Goal: Information Seeking & Learning: Compare options

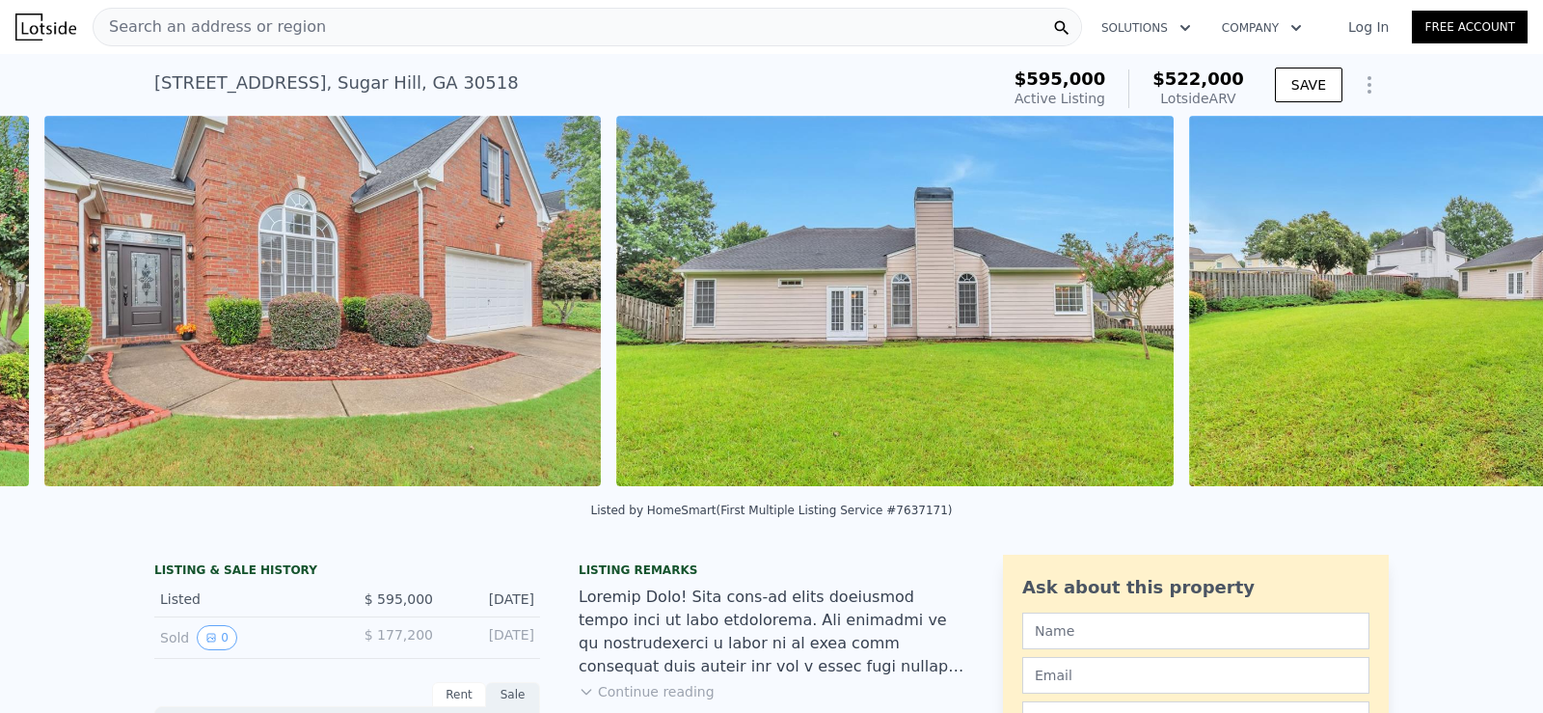
scroll to position [0, 2027]
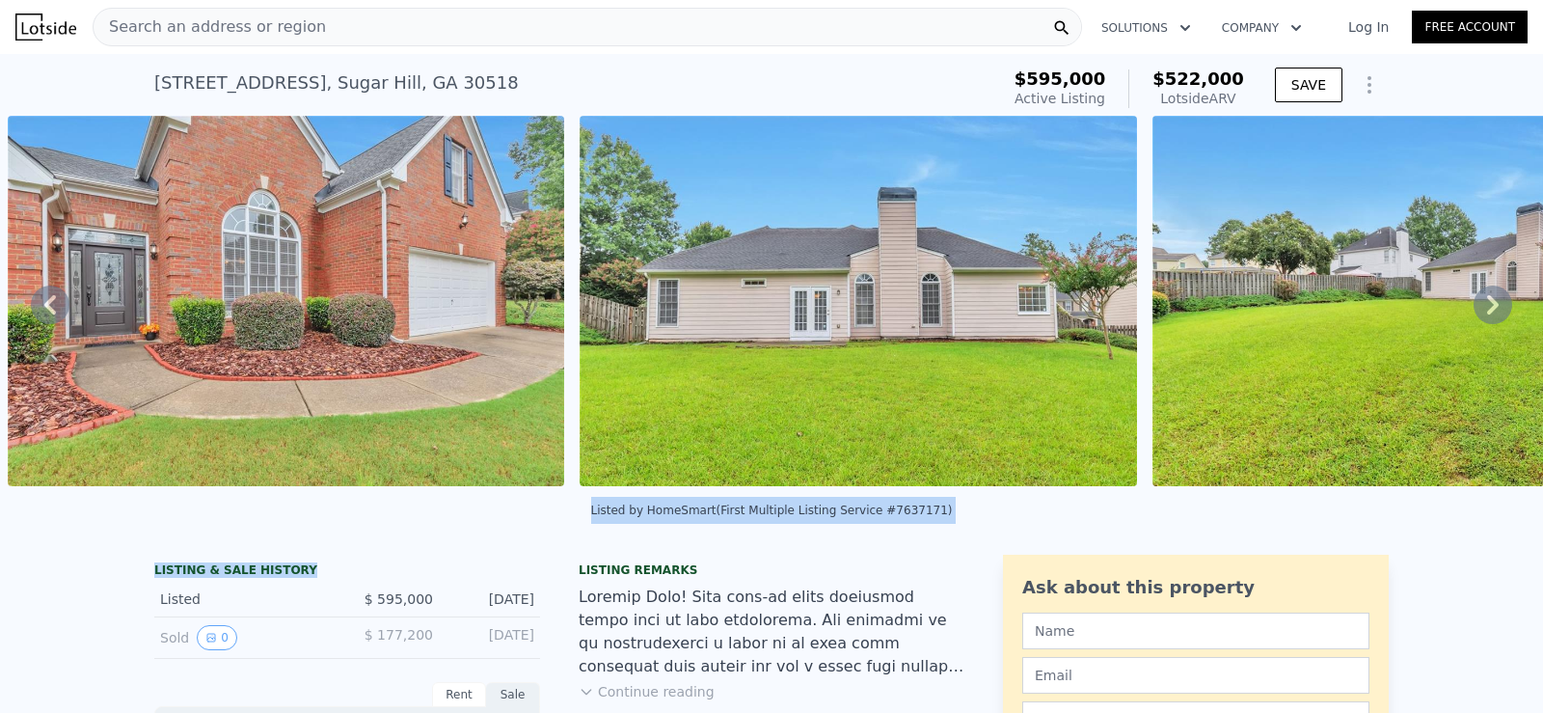
drag, startPoint x: 365, startPoint y: 520, endPoint x: 535, endPoint y: 565, distance: 176.6
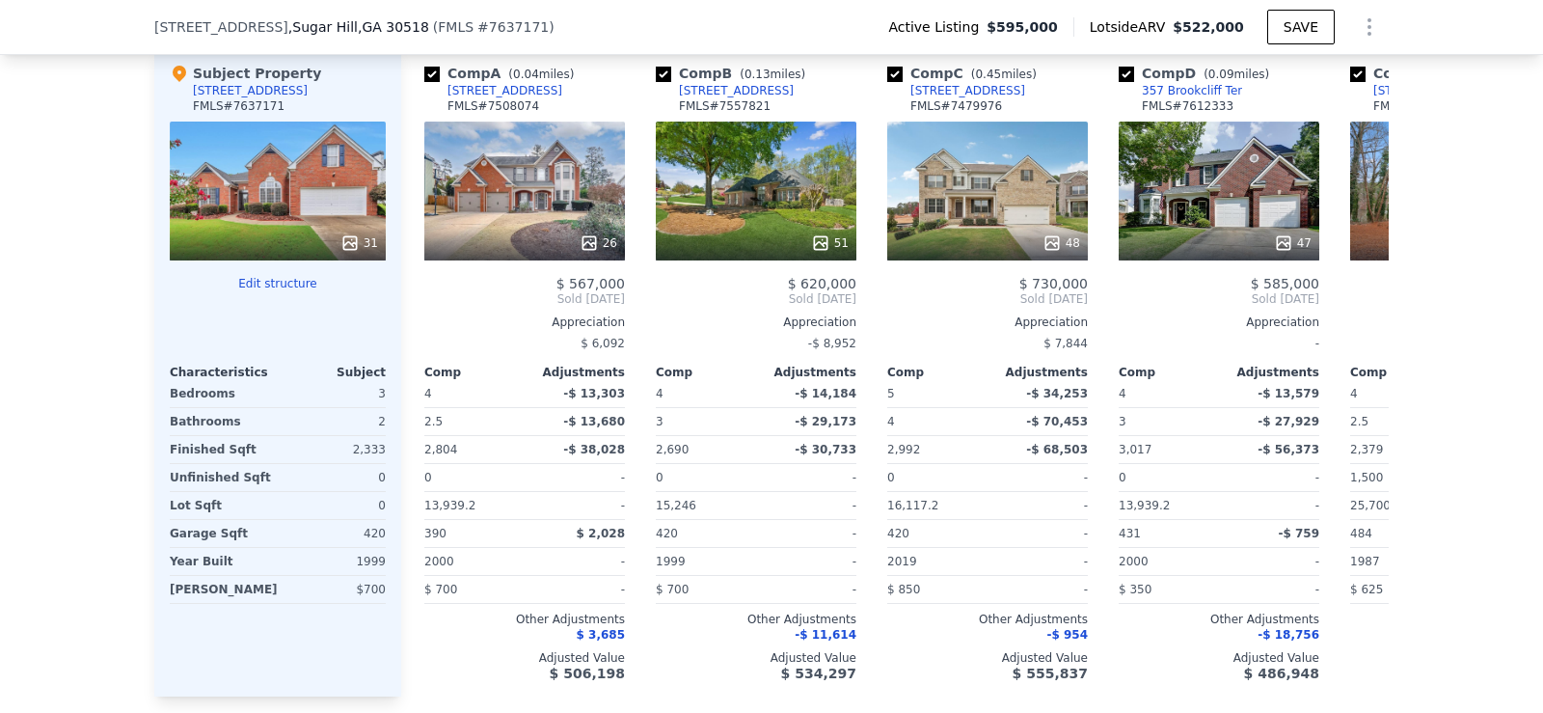
scroll to position [1863, 0]
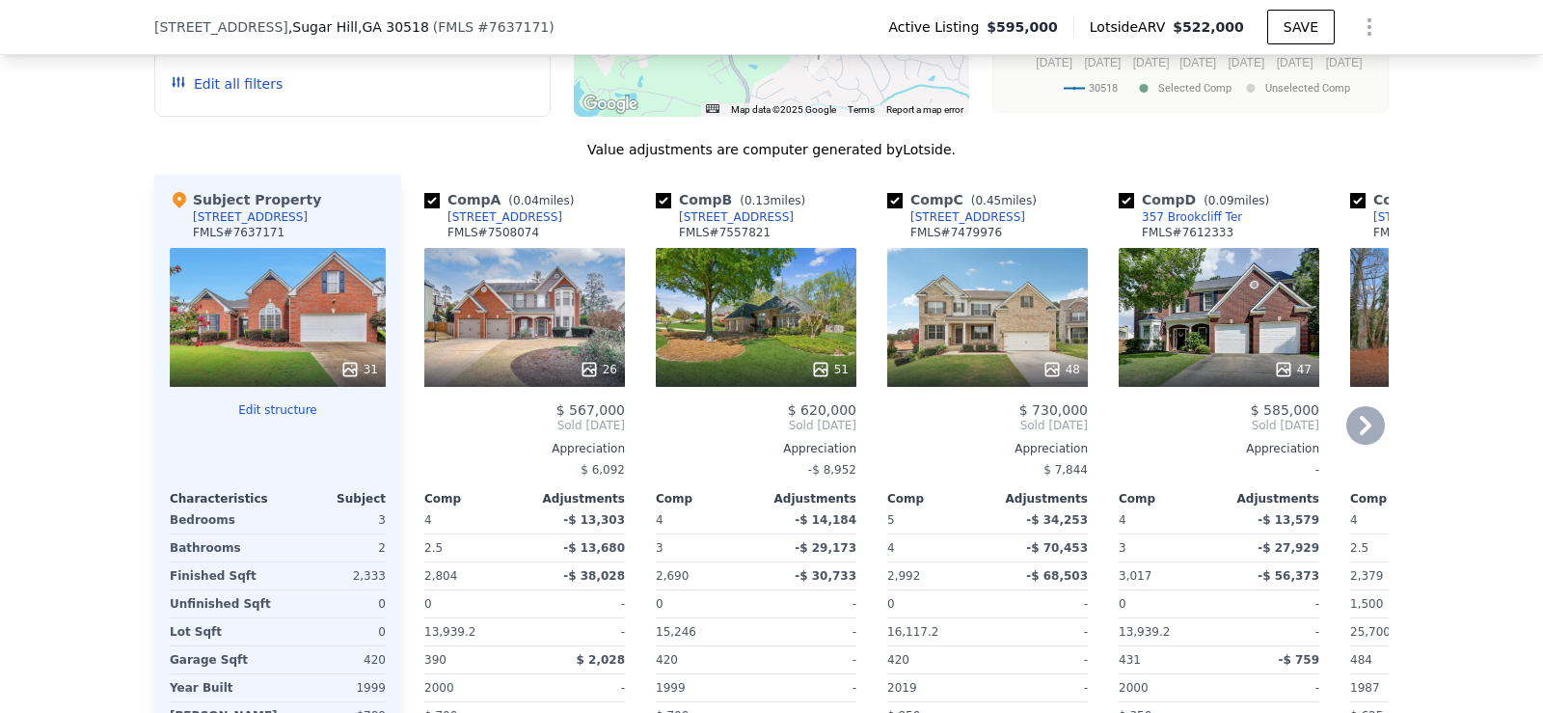
click at [429, 208] on input "checkbox" at bounding box center [431, 200] width 15 height 15
checkbox input "false"
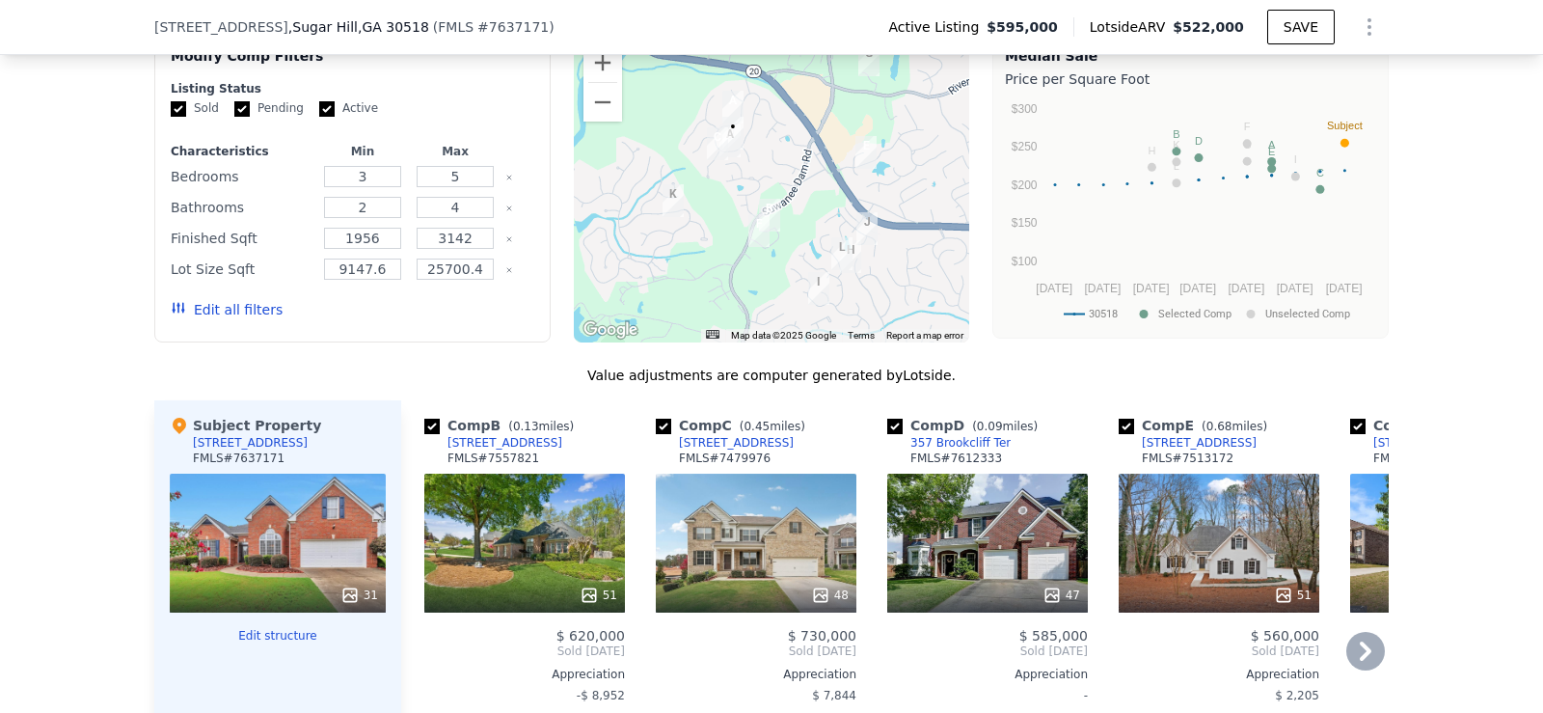
scroll to position [1728, 0]
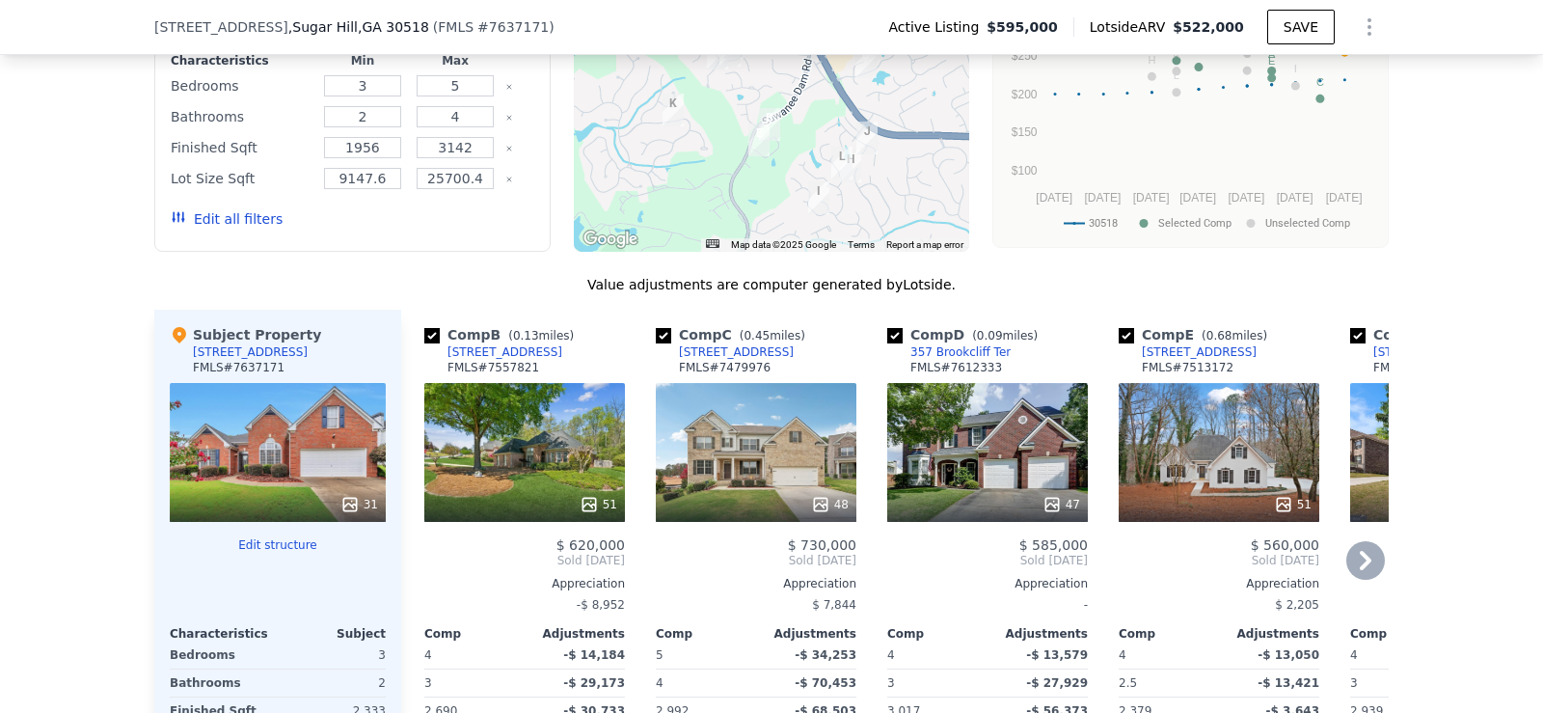
click at [887, 343] on input "checkbox" at bounding box center [894, 335] width 15 height 15
checkbox input "false"
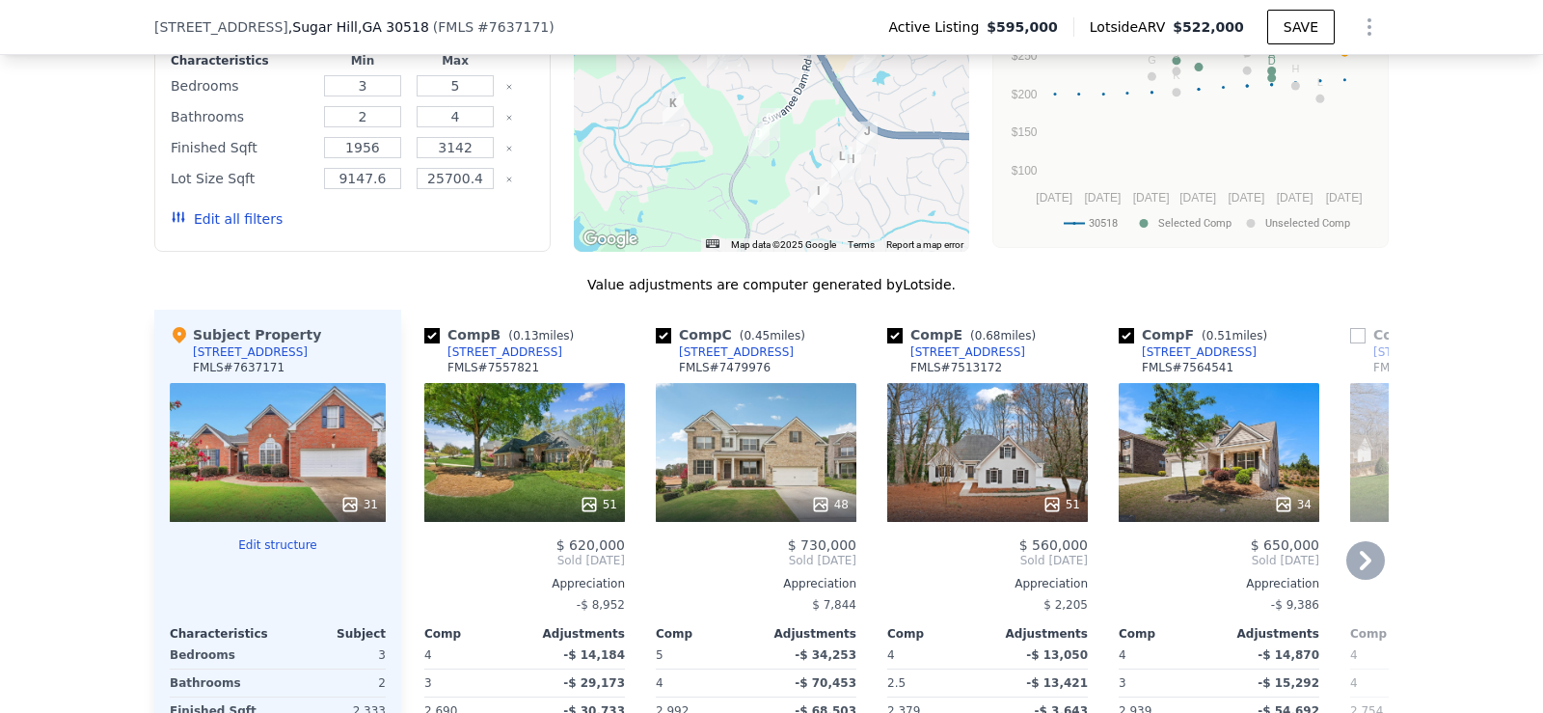
click at [887, 343] on input "checkbox" at bounding box center [894, 335] width 15 height 15
checkbox input "false"
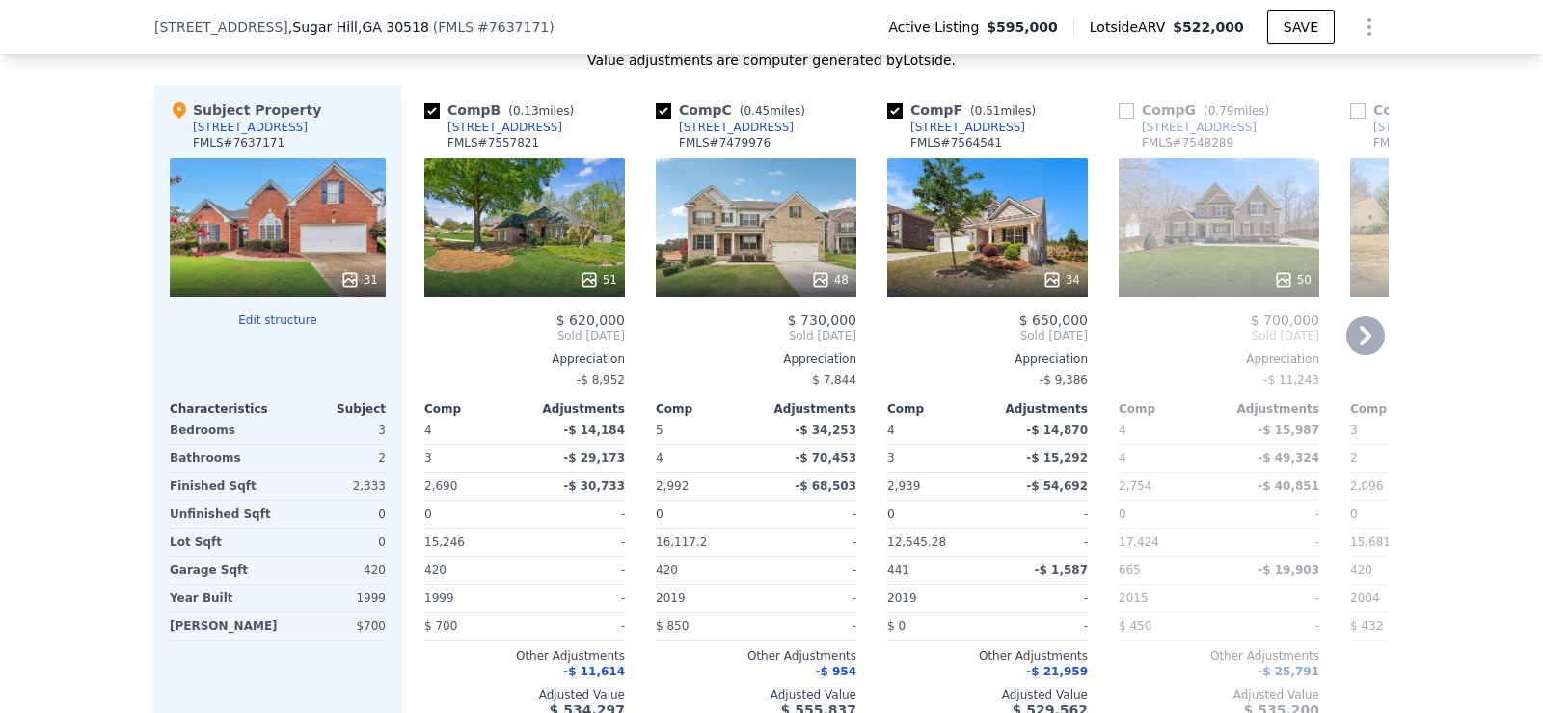
scroll to position [1963, 0]
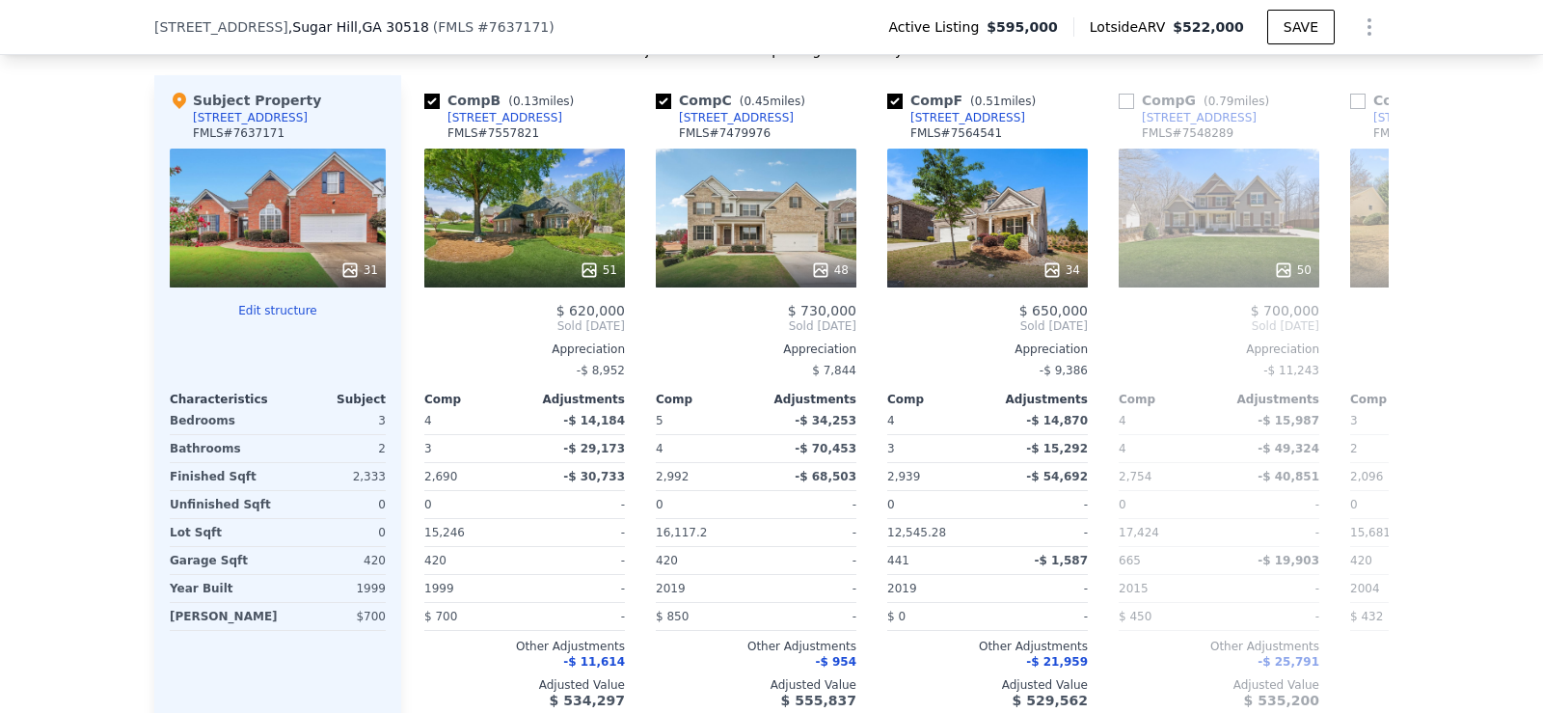
click at [1360, 331] on icon at bounding box center [1365, 326] width 39 height 39
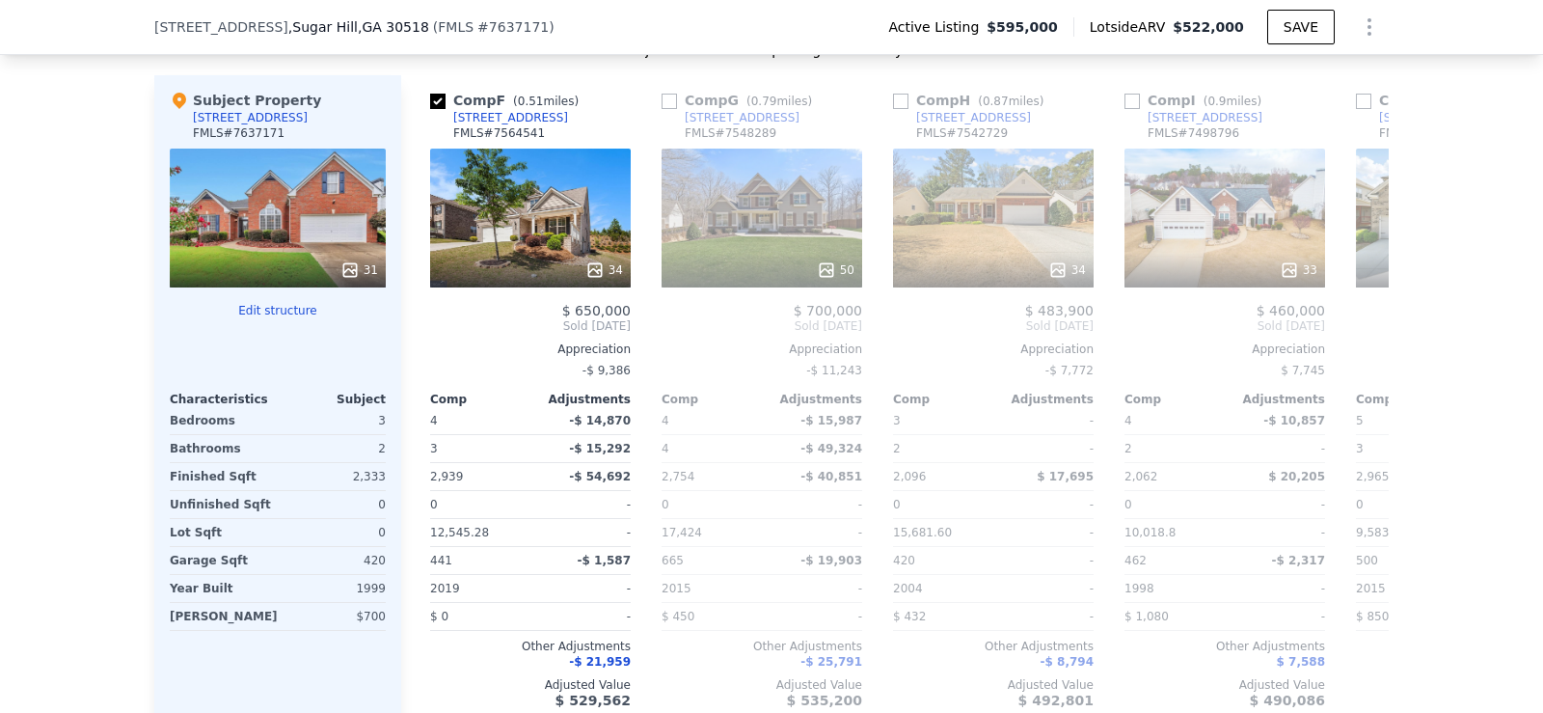
scroll to position [0, 463]
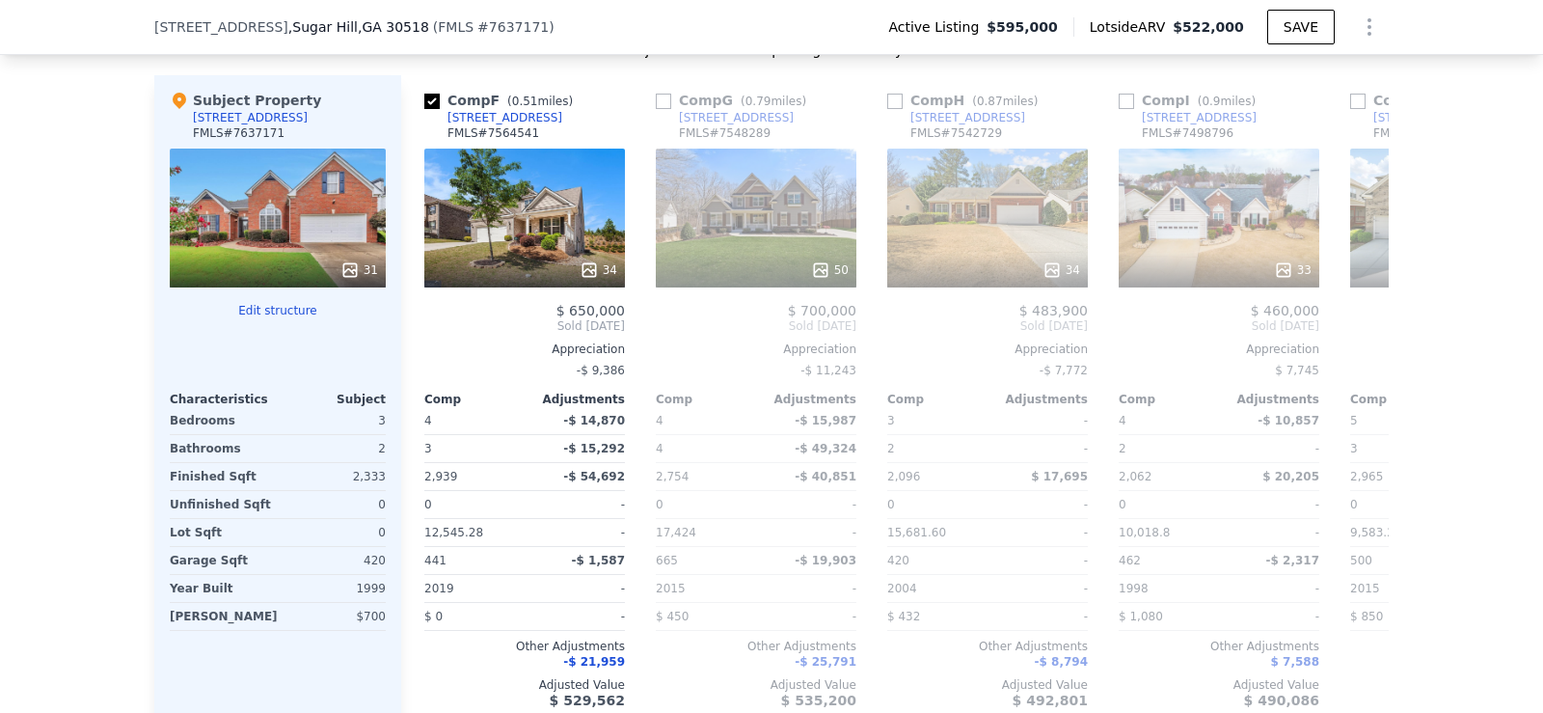
click at [659, 109] on input "checkbox" at bounding box center [663, 101] width 15 height 15
checkbox input "true"
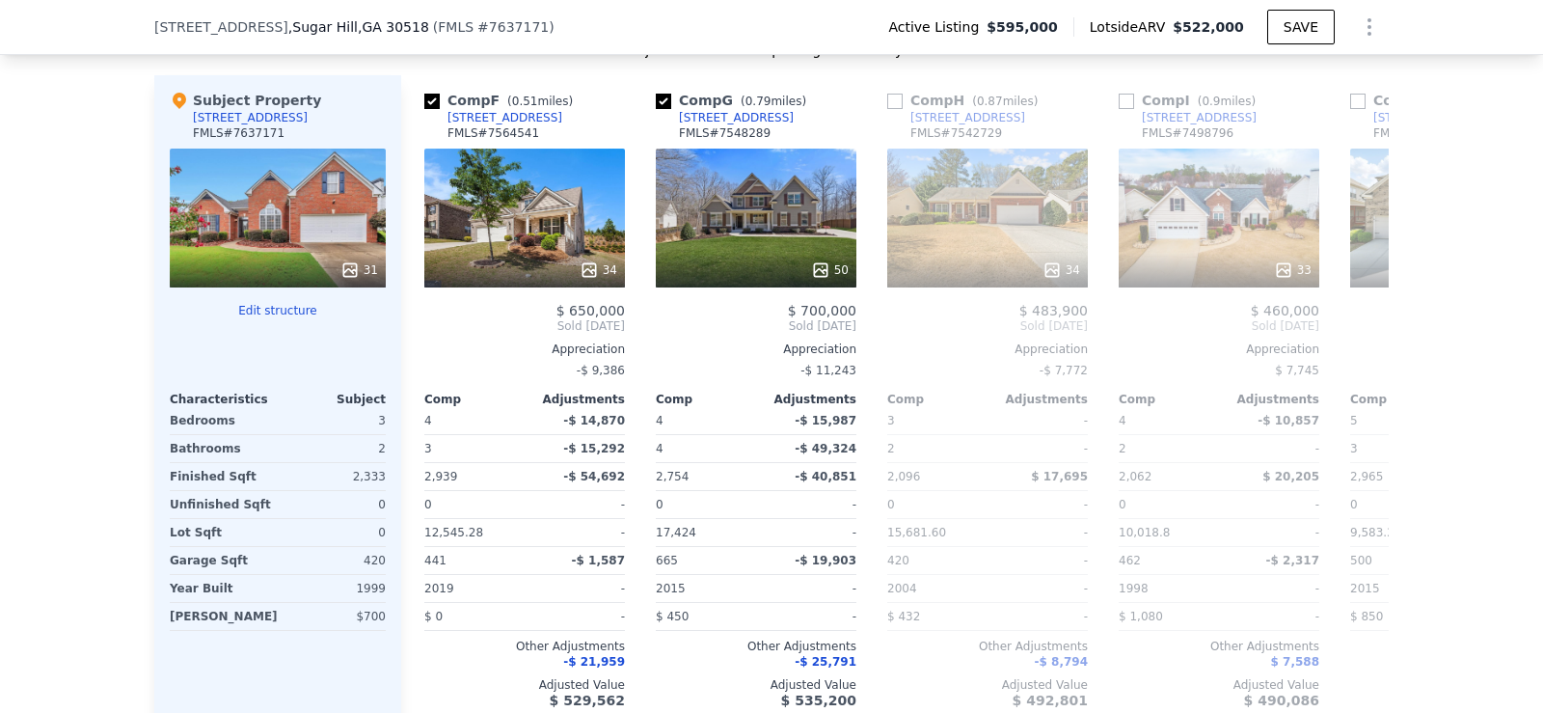
click at [1362, 330] on icon at bounding box center [1365, 326] width 39 height 39
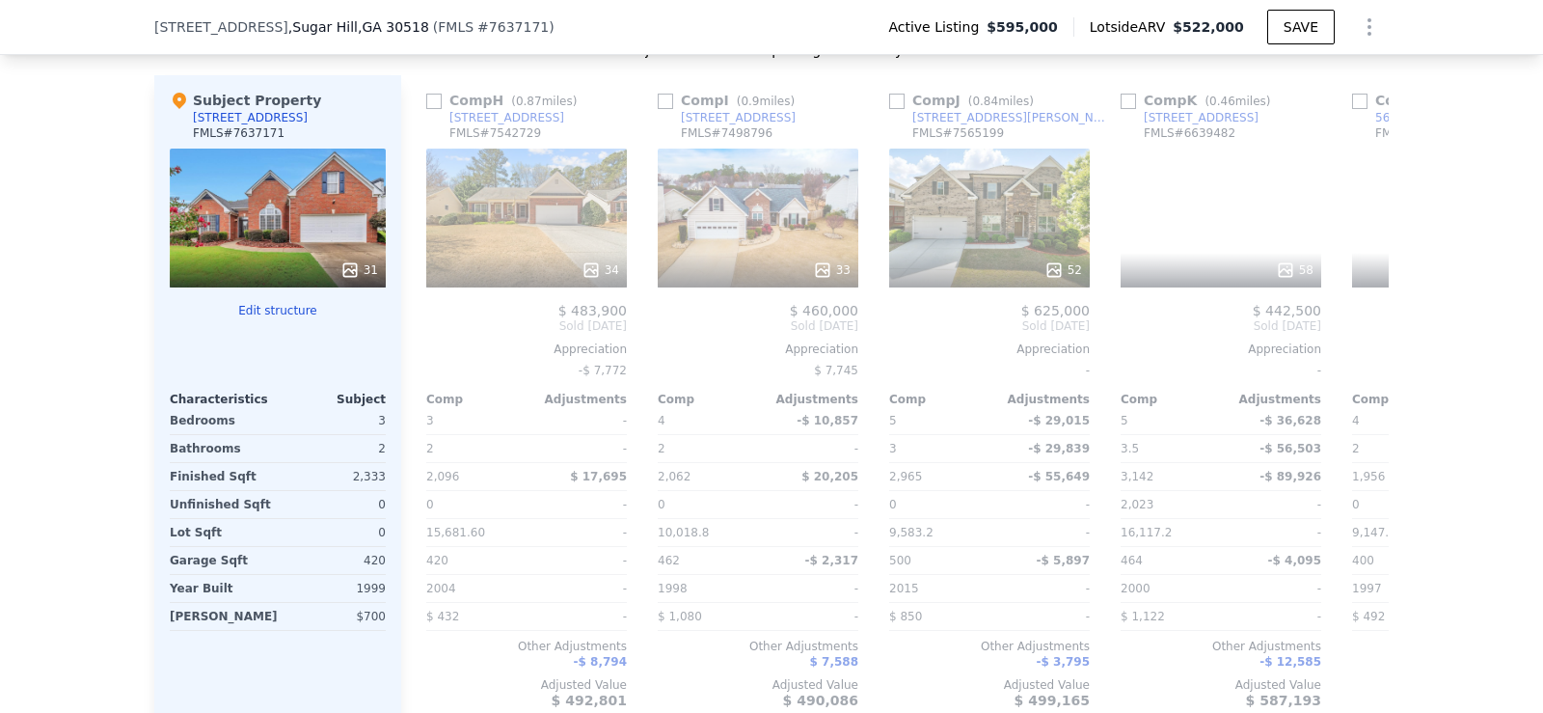
scroll to position [0, 926]
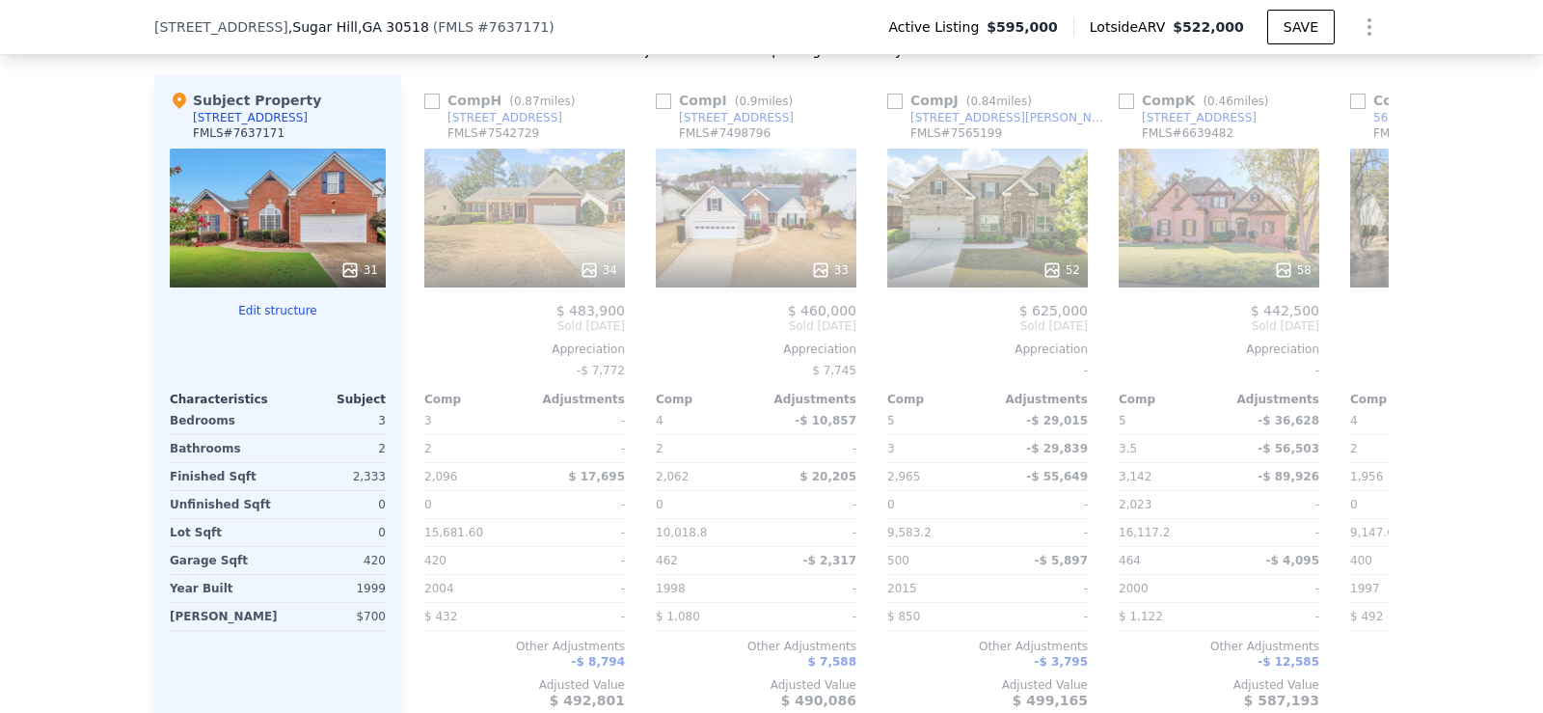
click at [1362, 330] on icon at bounding box center [1365, 326] width 39 height 39
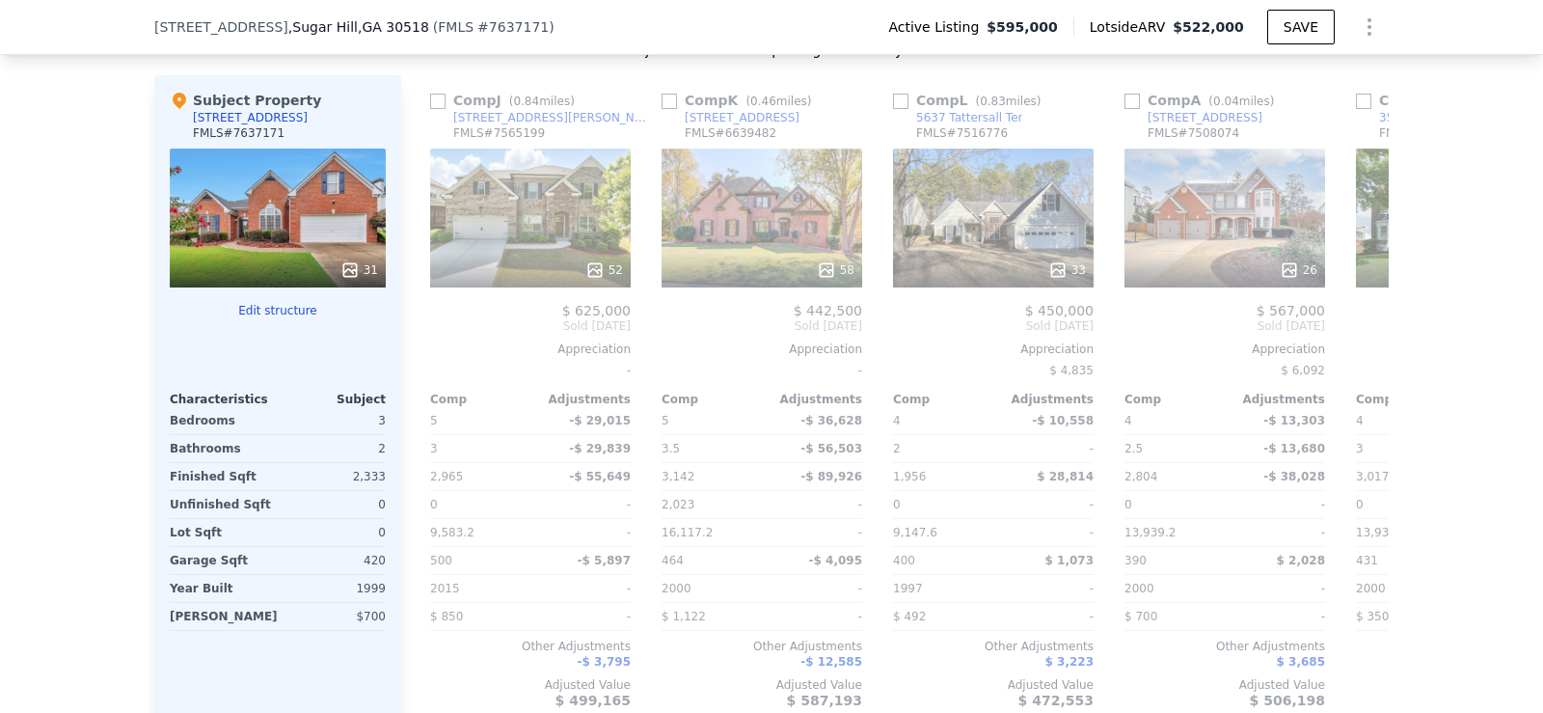
scroll to position [0, 1389]
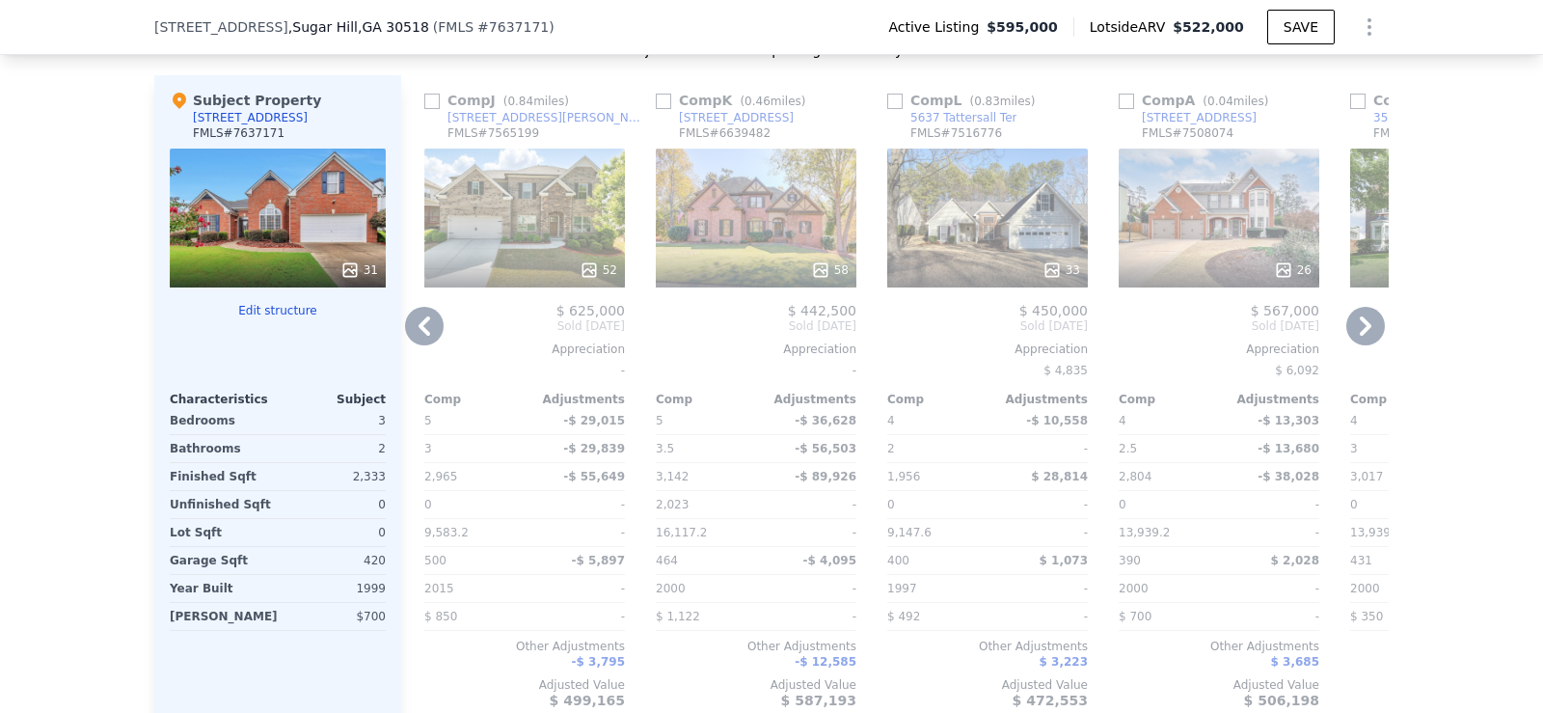
click at [430, 109] on input "checkbox" at bounding box center [431, 101] width 15 height 15
checkbox input "true"
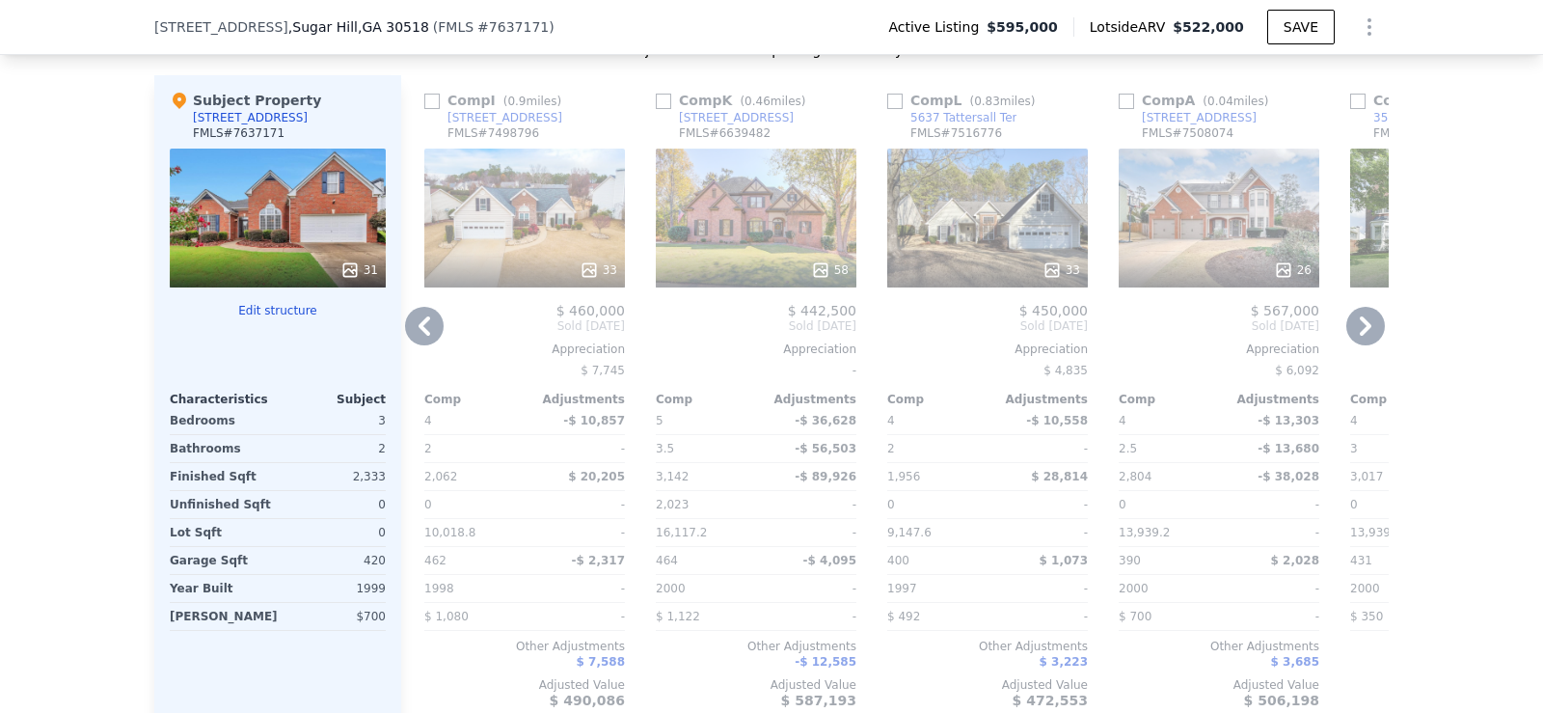
click at [418, 339] on icon at bounding box center [424, 326] width 39 height 39
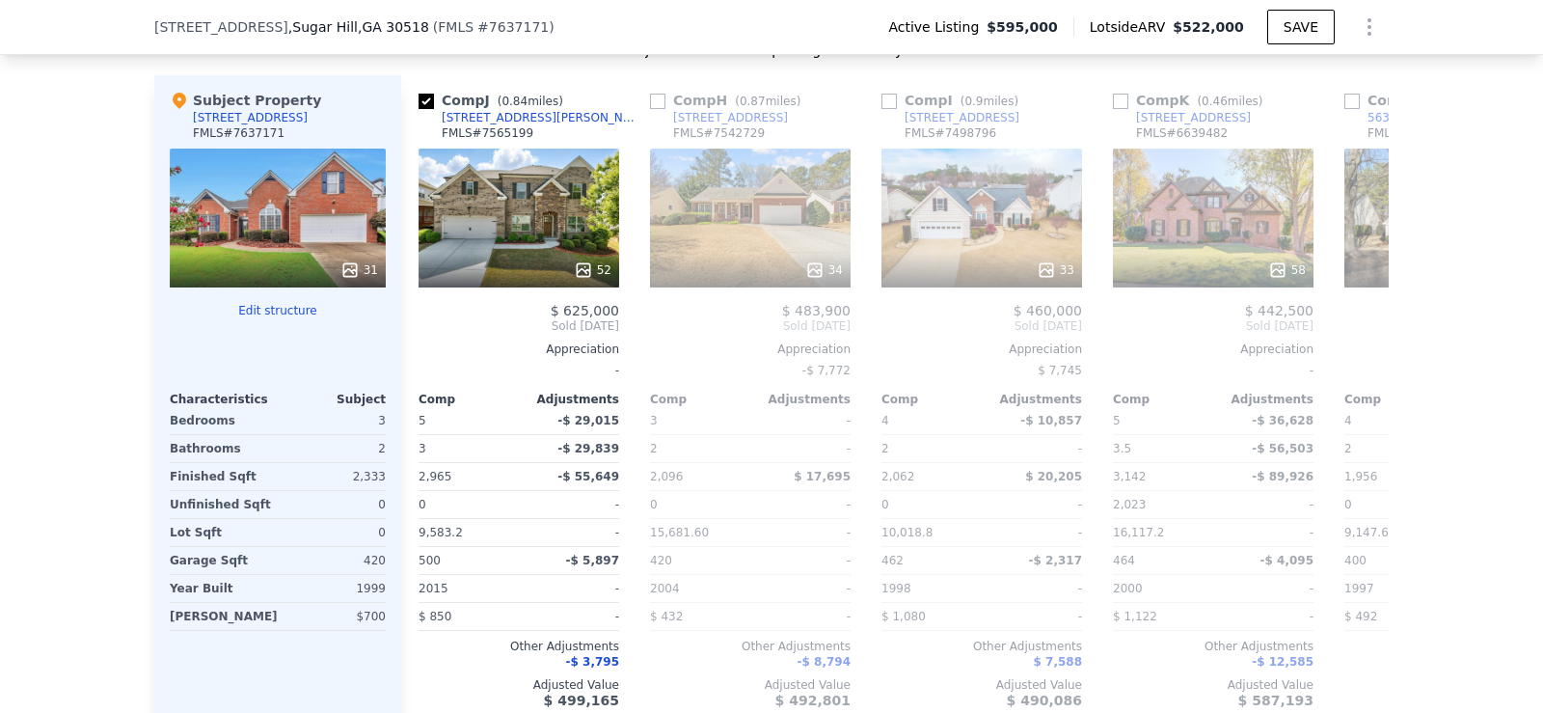
scroll to position [0, 926]
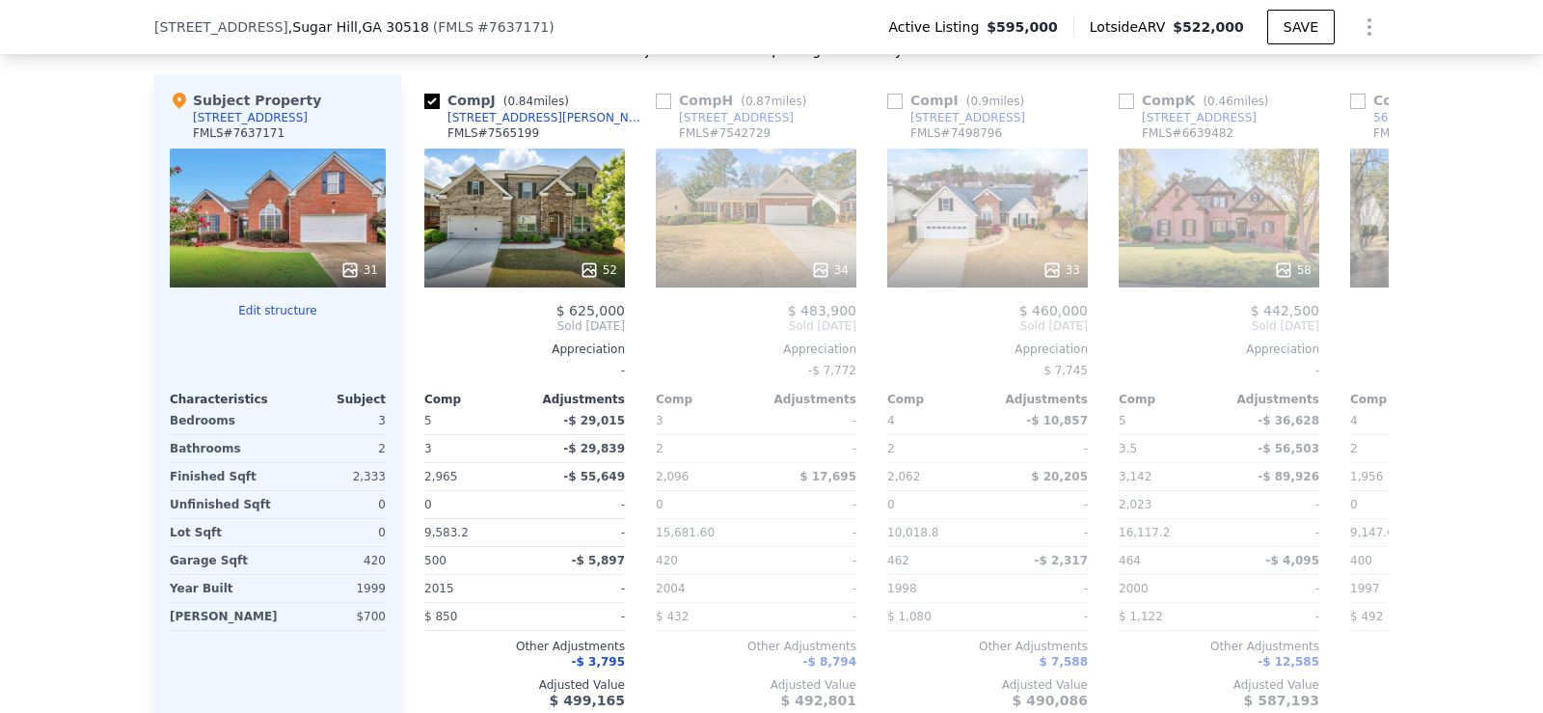
click at [424, 334] on span "Sold [DATE]" at bounding box center [524, 325] width 201 height 15
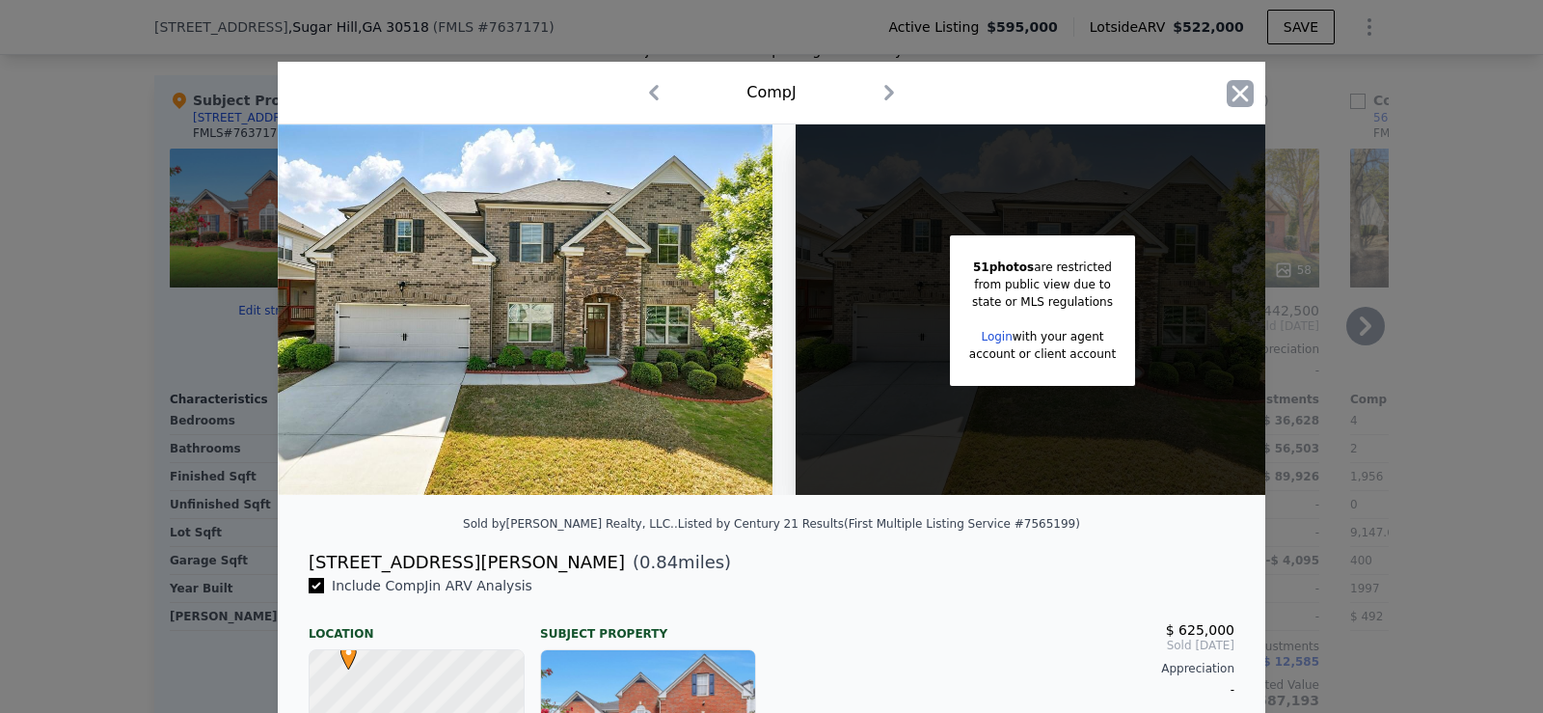
click at [1234, 95] on icon "button" at bounding box center [1241, 93] width 16 height 16
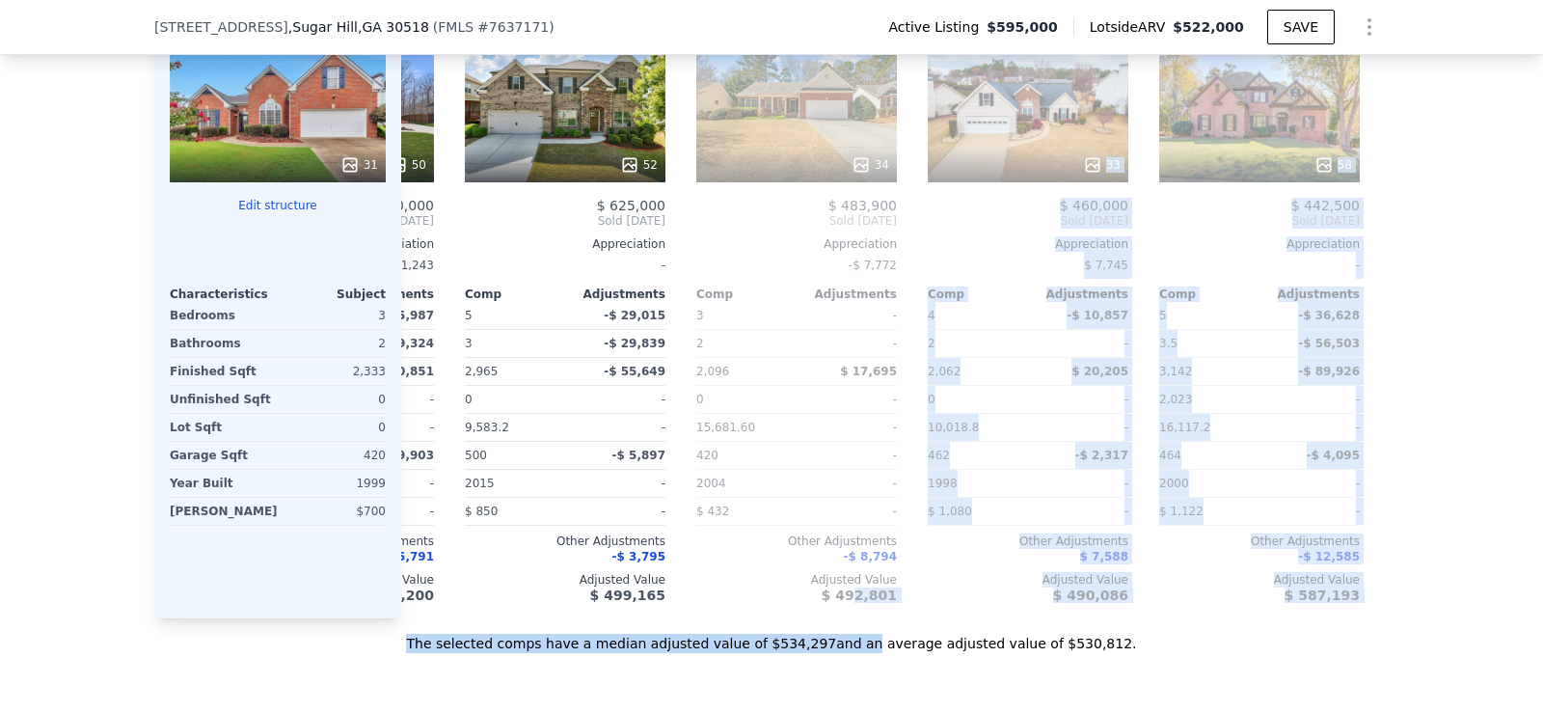
scroll to position [2098, 0]
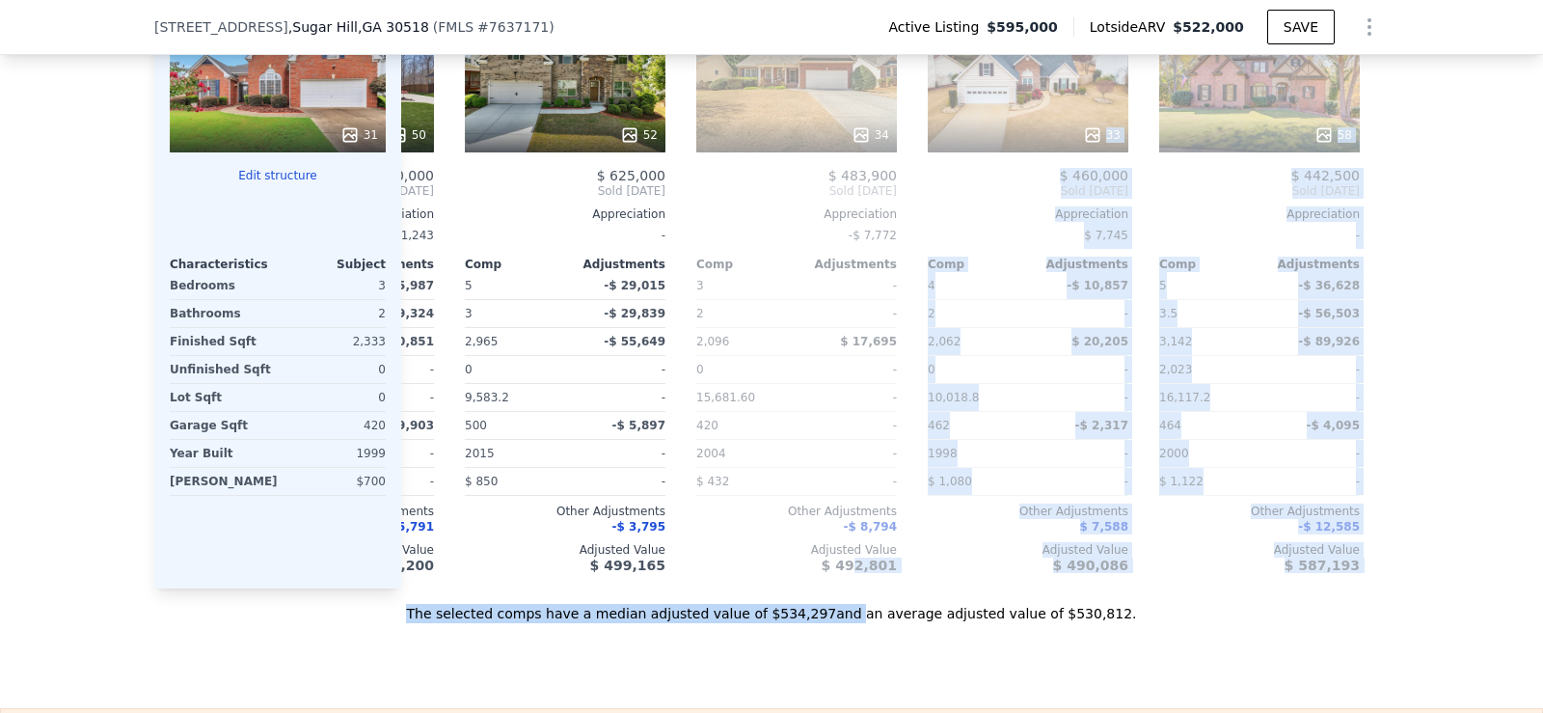
drag, startPoint x: 855, startPoint y: 698, endPoint x: 801, endPoint y: 688, distance: 55.0
click at [801, 689] on div "Sale Comps Rental Comps We found 12 sales that match your search Listings provi…" at bounding box center [771, 35] width 1543 height 1344
click at [1473, 371] on div "We found 12 sales that match your search Listings provided by First Multiple Li…" at bounding box center [771, 56] width 1543 height 1134
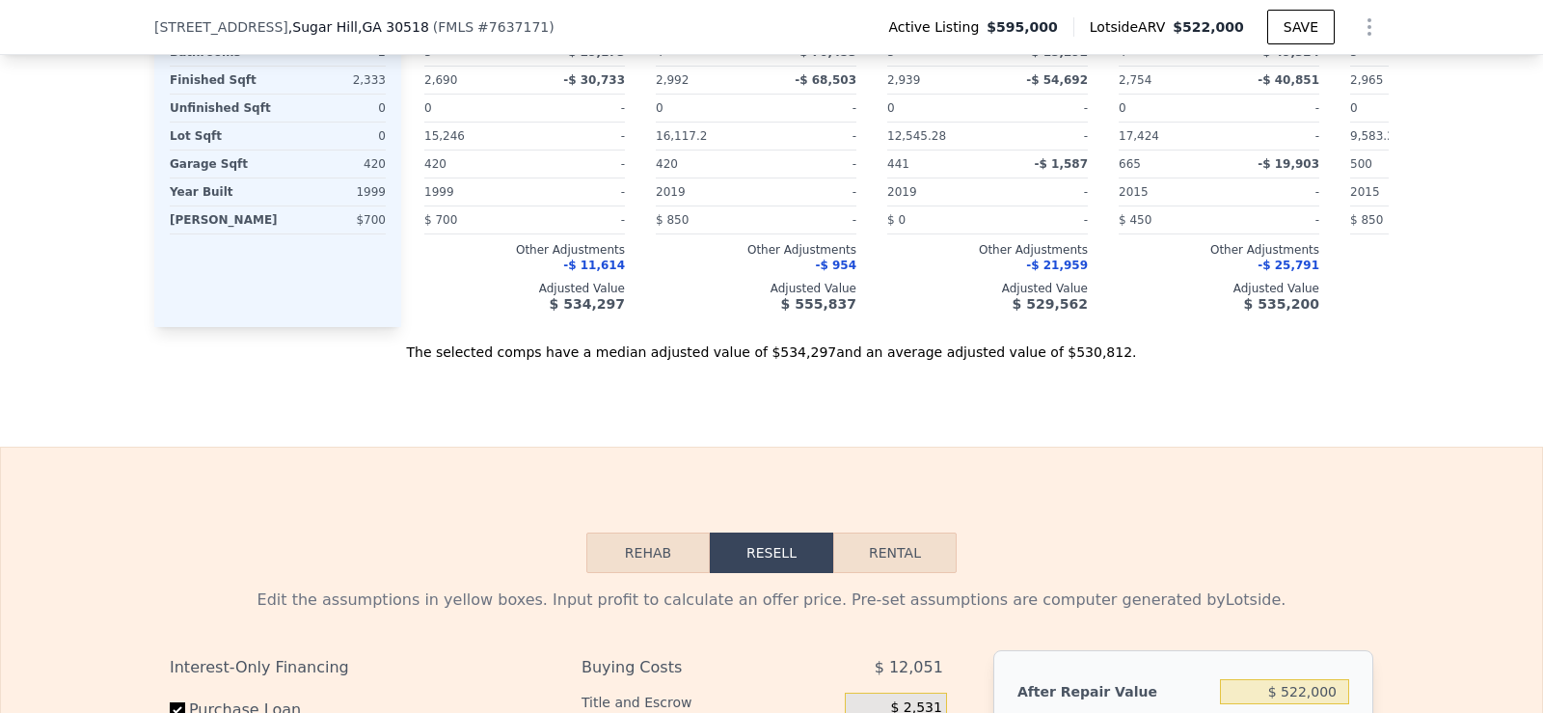
scroll to position [2540, 0]
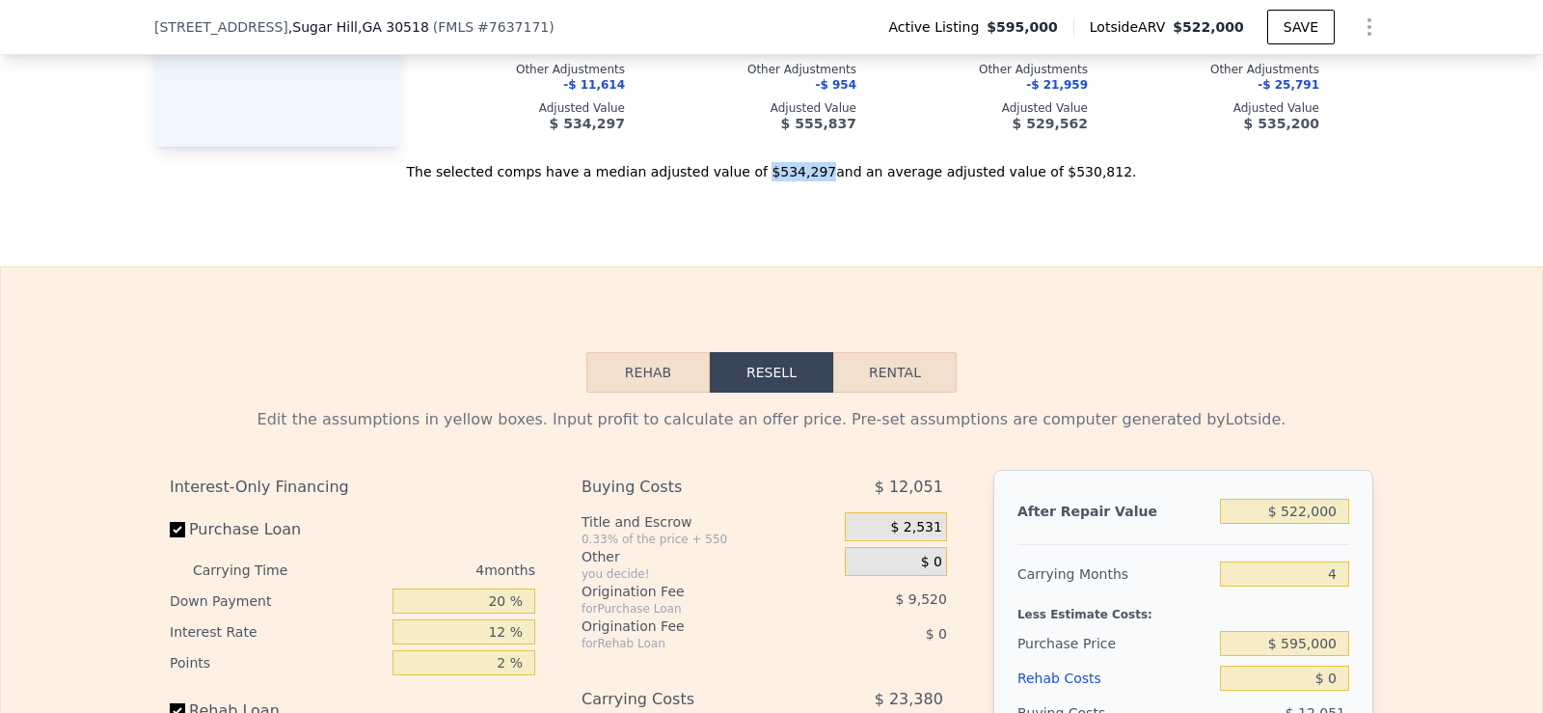
drag, startPoint x: 764, startPoint y: 198, endPoint x: 816, endPoint y: 200, distance: 52.1
click at [816, 181] on div "The selected comps have a median adjusted value of $534,297 and an average adju…" at bounding box center [771, 164] width 1235 height 35
copy div "$534,297"
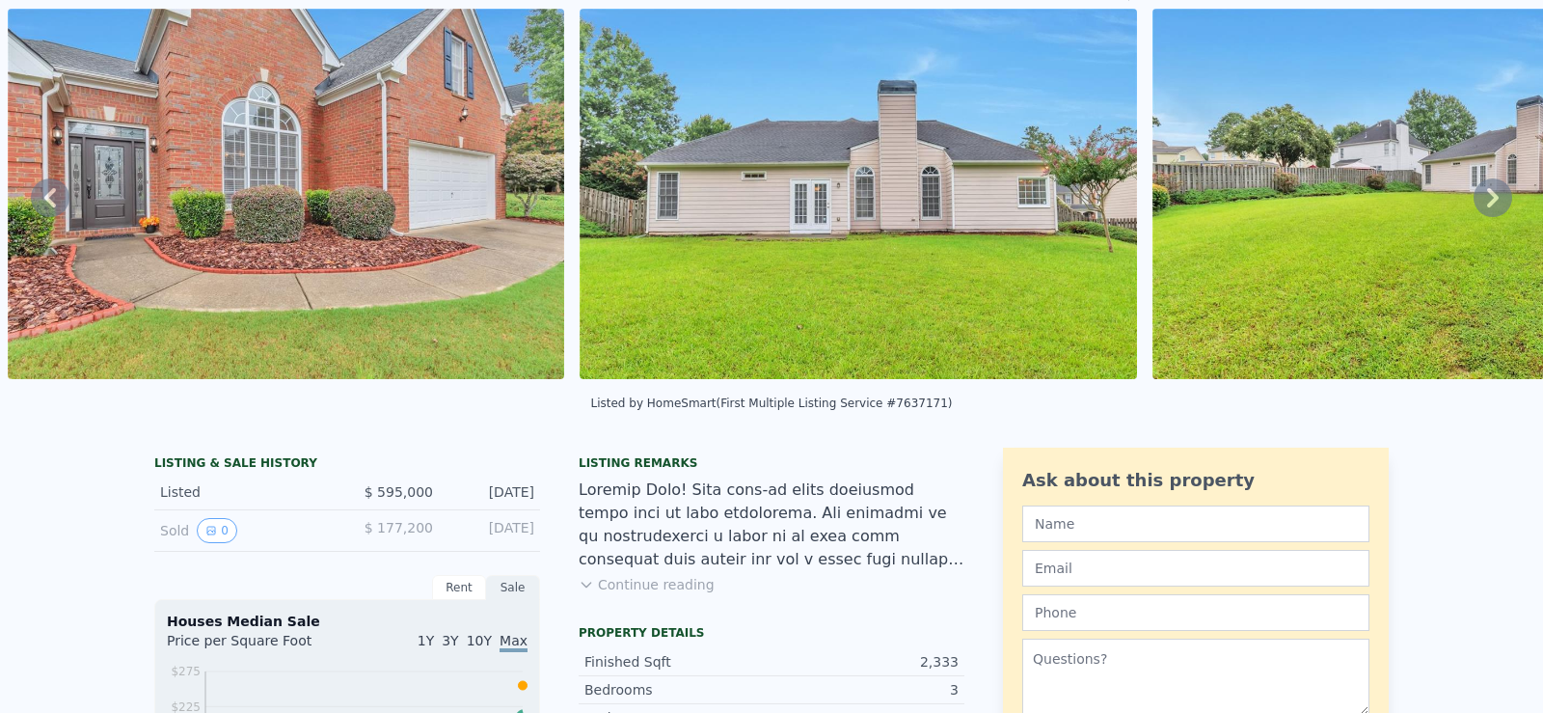
scroll to position [0, 0]
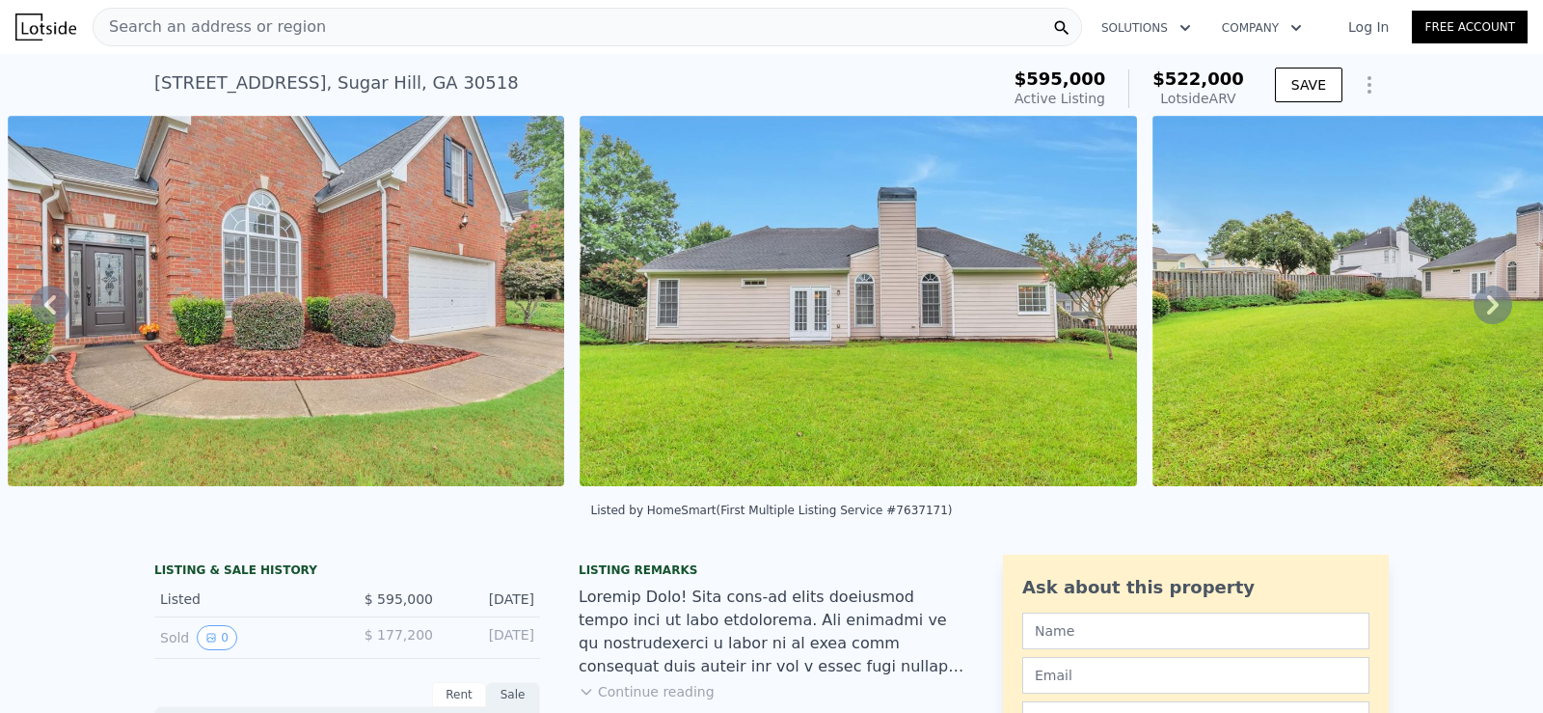
click at [280, 27] on span "Search an address or region" at bounding box center [210, 26] width 232 height 23
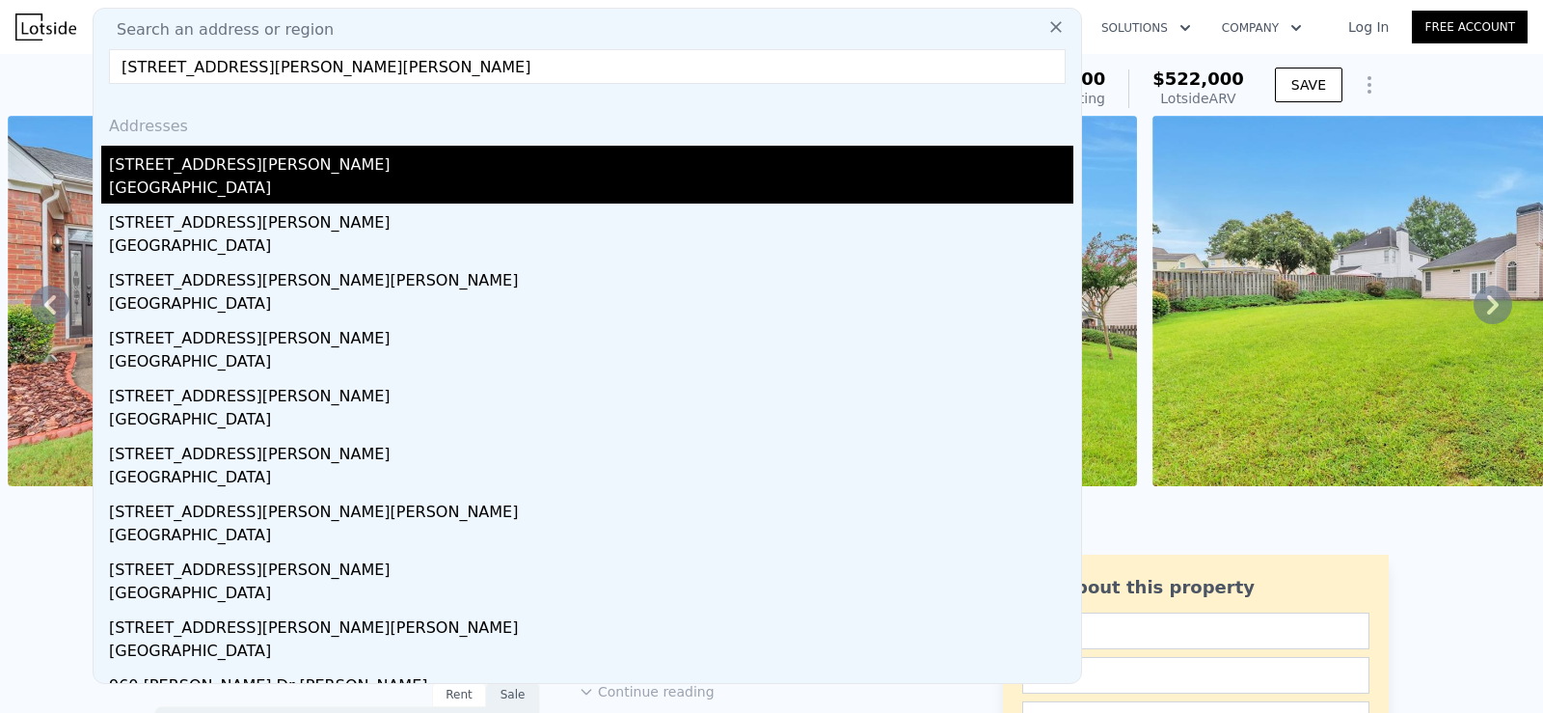
type input "[STREET_ADDRESS][PERSON_NAME][PERSON_NAME]"
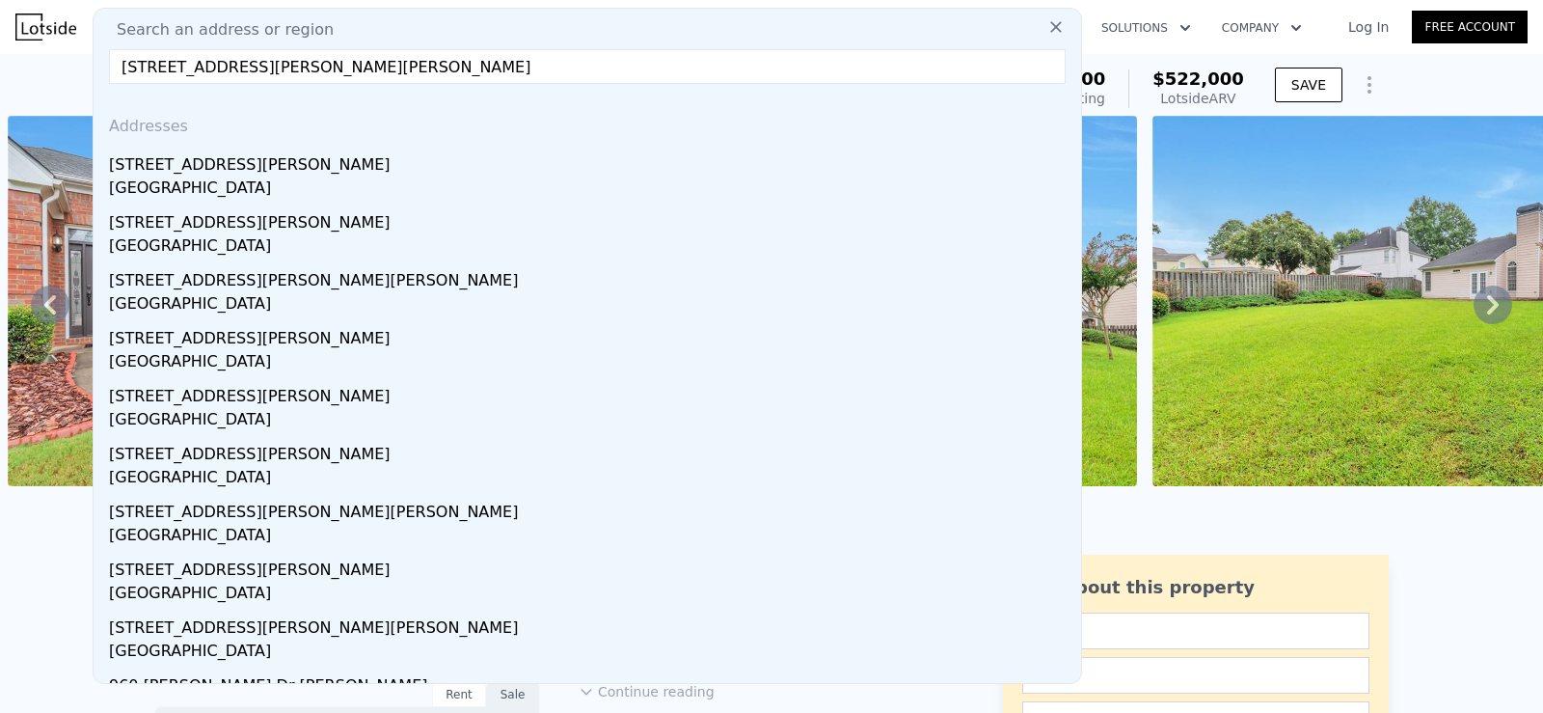
click at [203, 166] on div "[STREET_ADDRESS][PERSON_NAME]" at bounding box center [591, 161] width 964 height 31
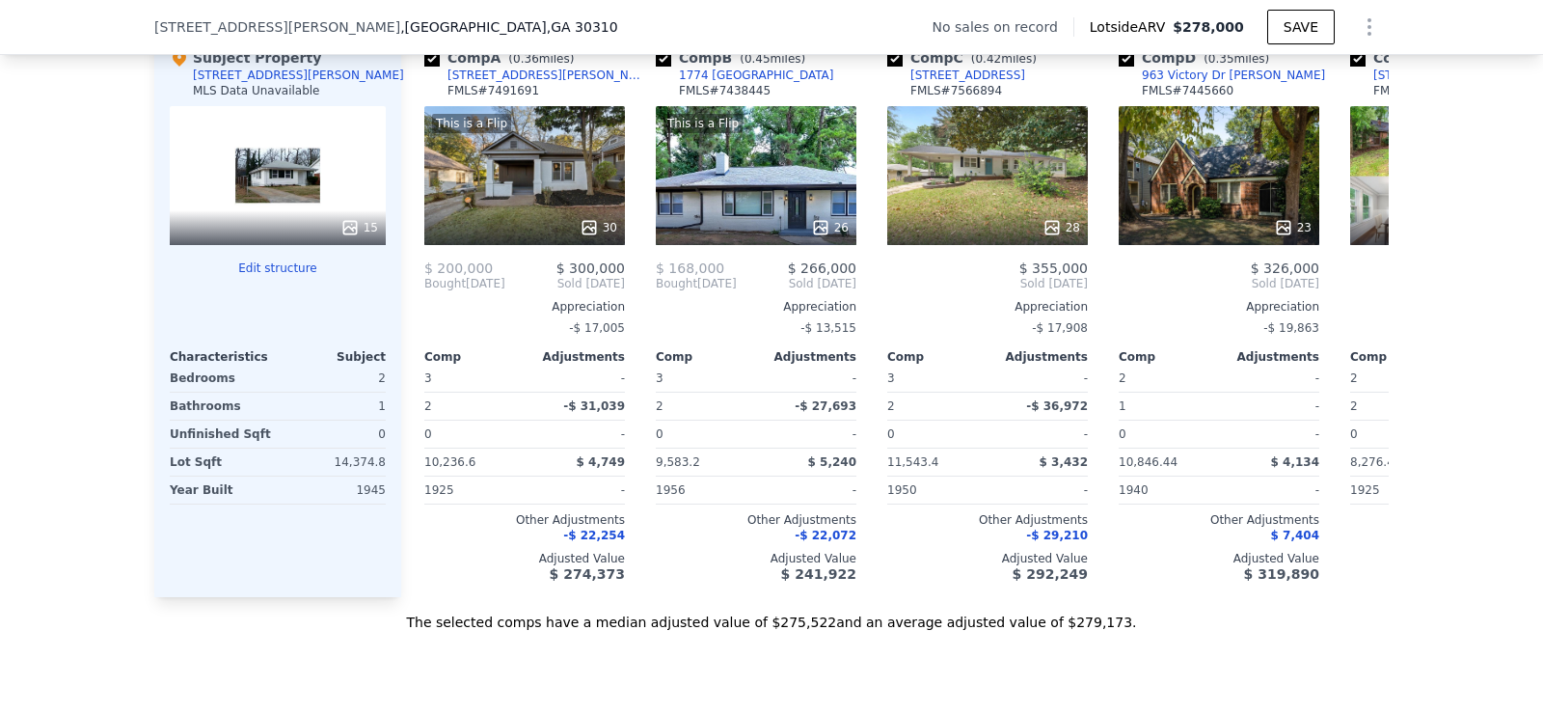
scroll to position [1588, 0]
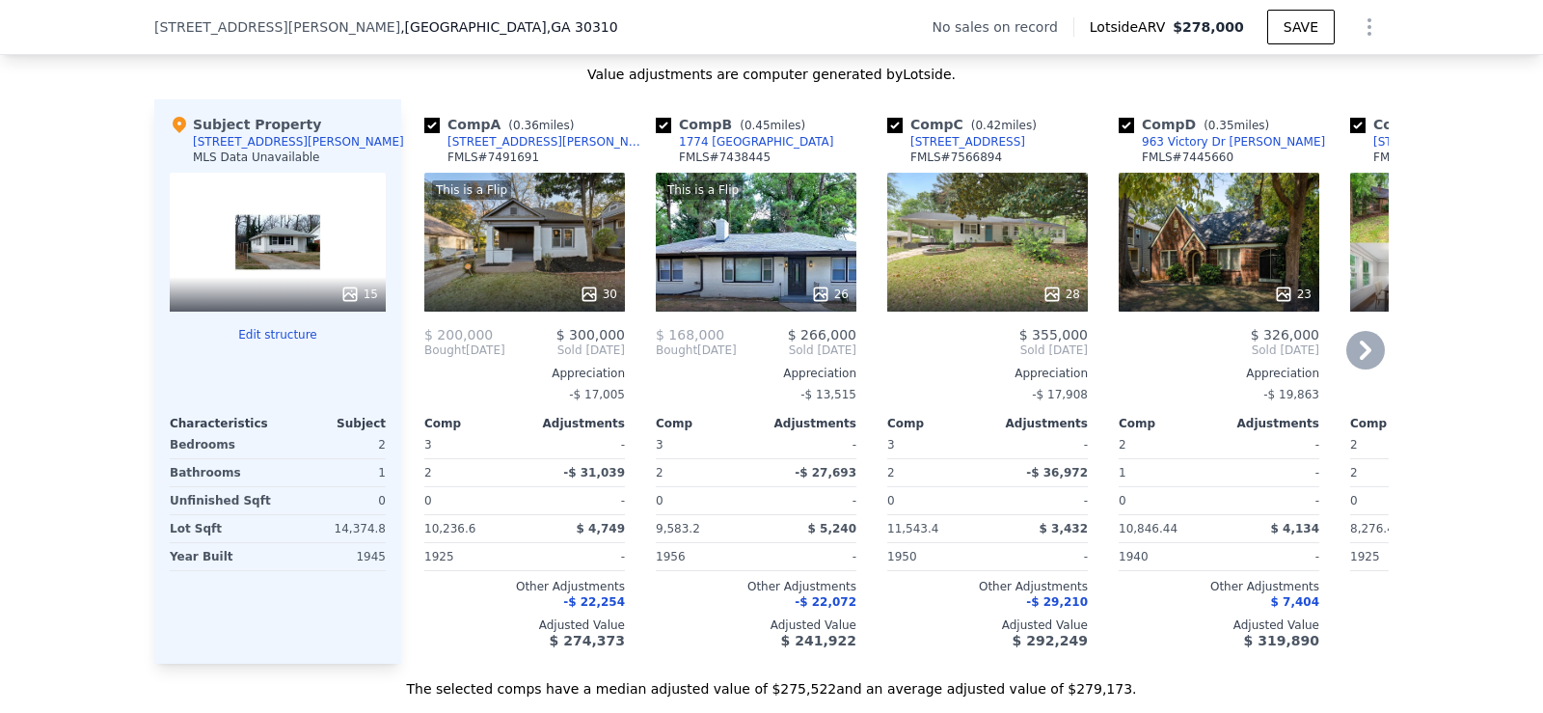
click at [656, 133] on input "checkbox" at bounding box center [663, 125] width 15 height 15
checkbox input "false"
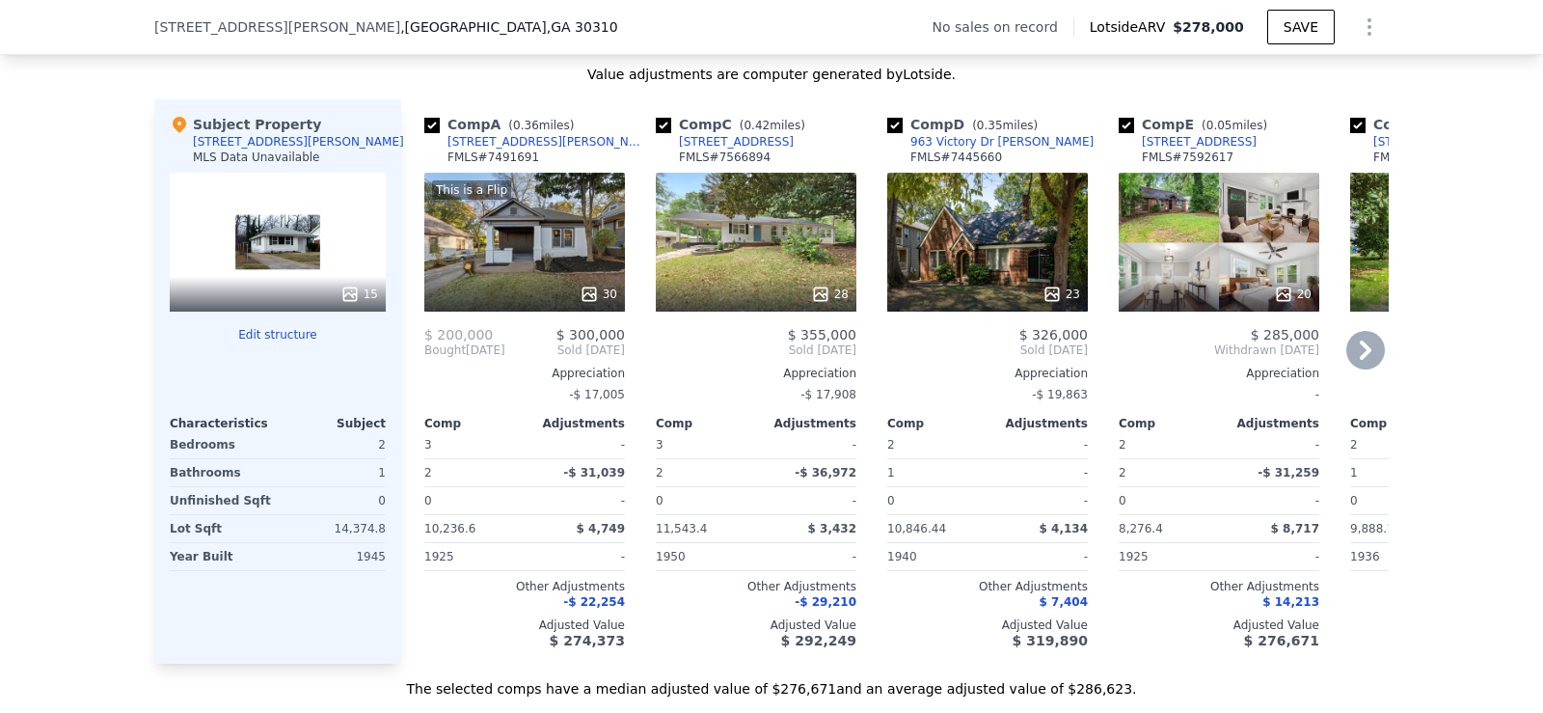
click at [1121, 133] on input "checkbox" at bounding box center [1126, 125] width 15 height 15
checkbox input "false"
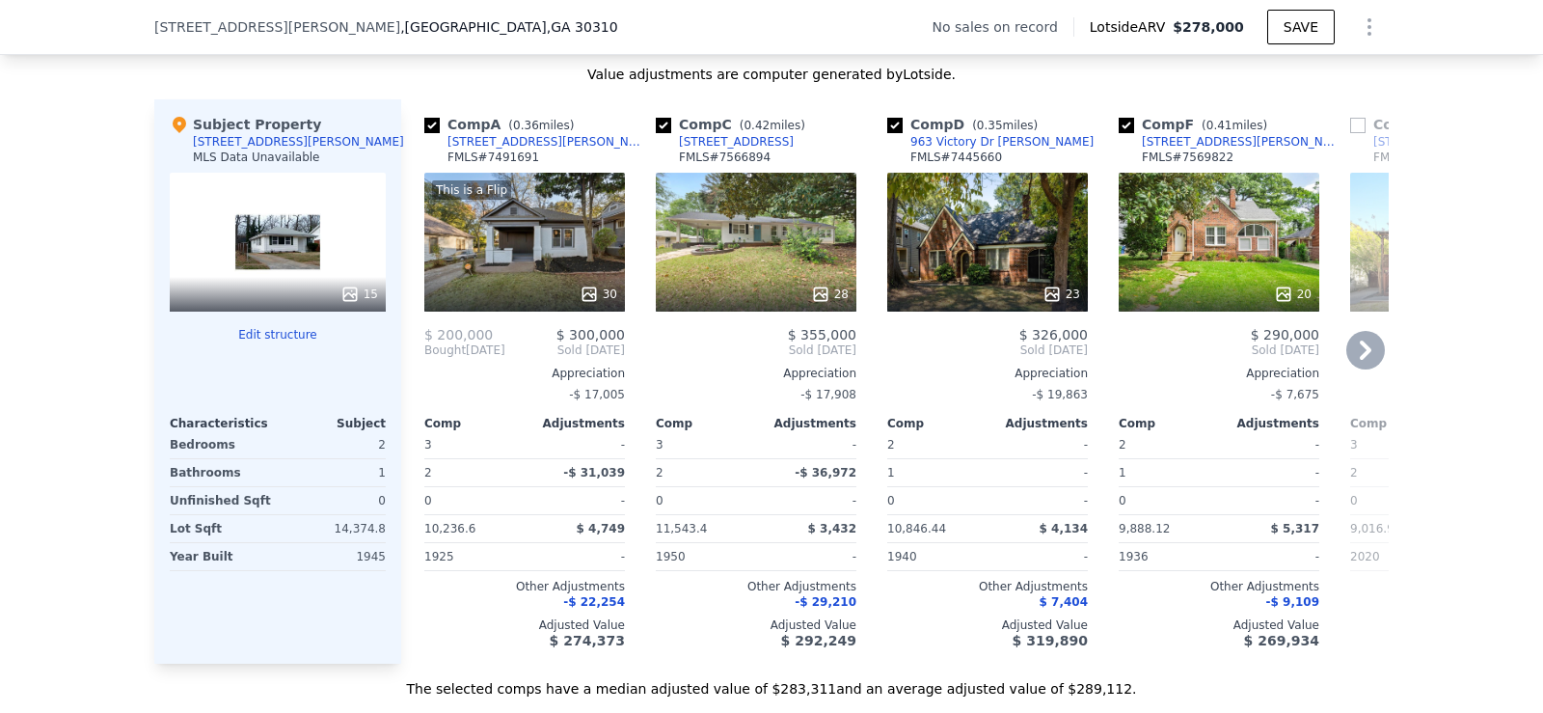
click at [1121, 133] on input "checkbox" at bounding box center [1126, 125] width 15 height 15
checkbox input "false"
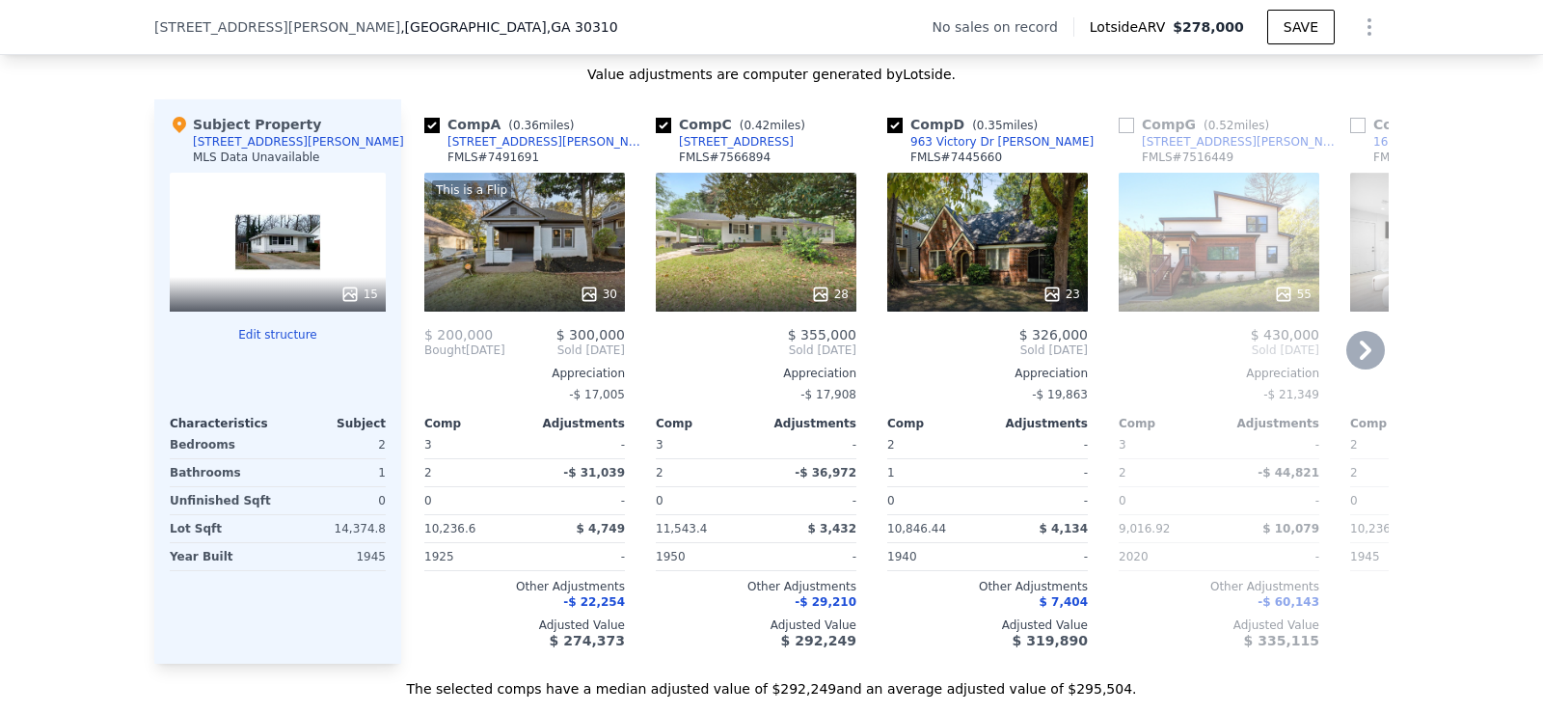
click at [1124, 133] on input "checkbox" at bounding box center [1126, 125] width 15 height 15
checkbox input "true"
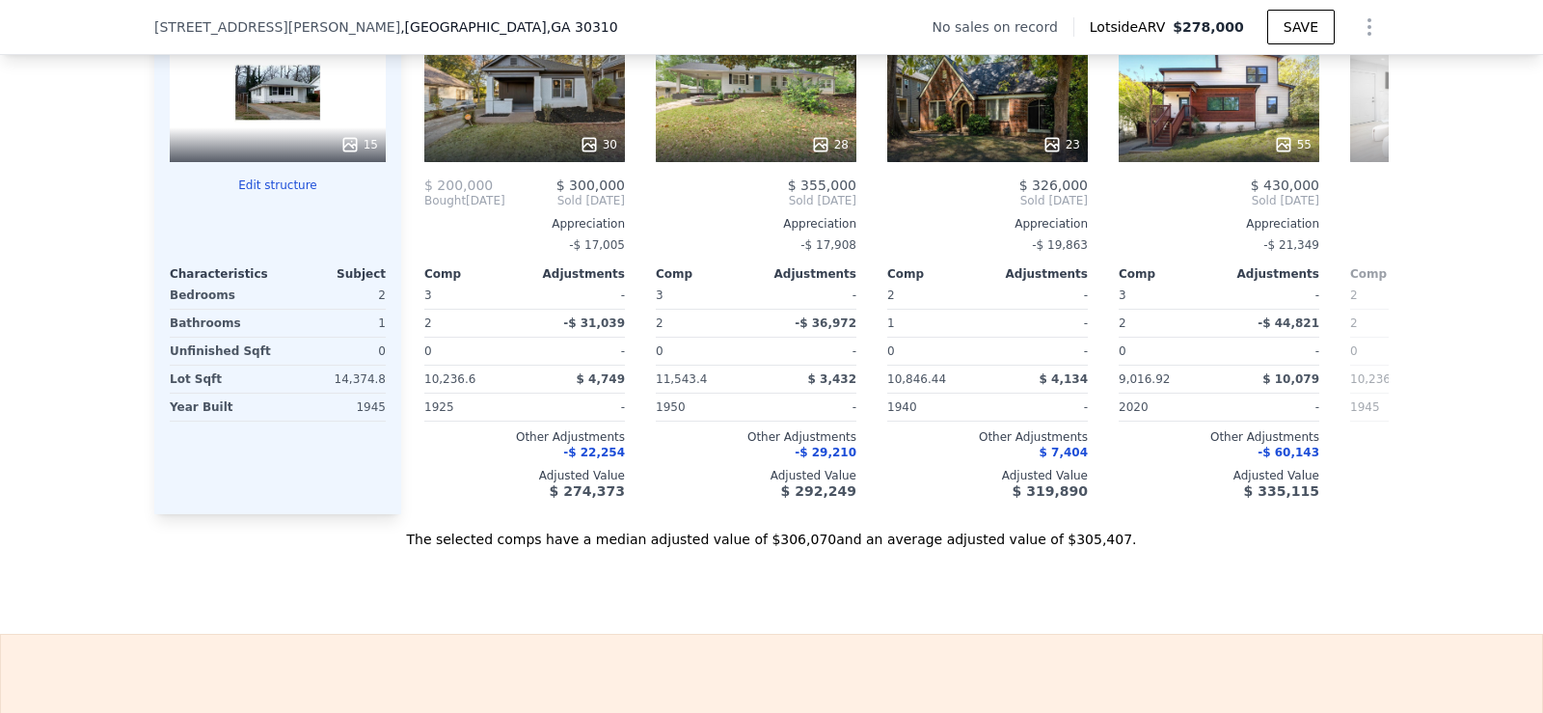
scroll to position [1795, 0]
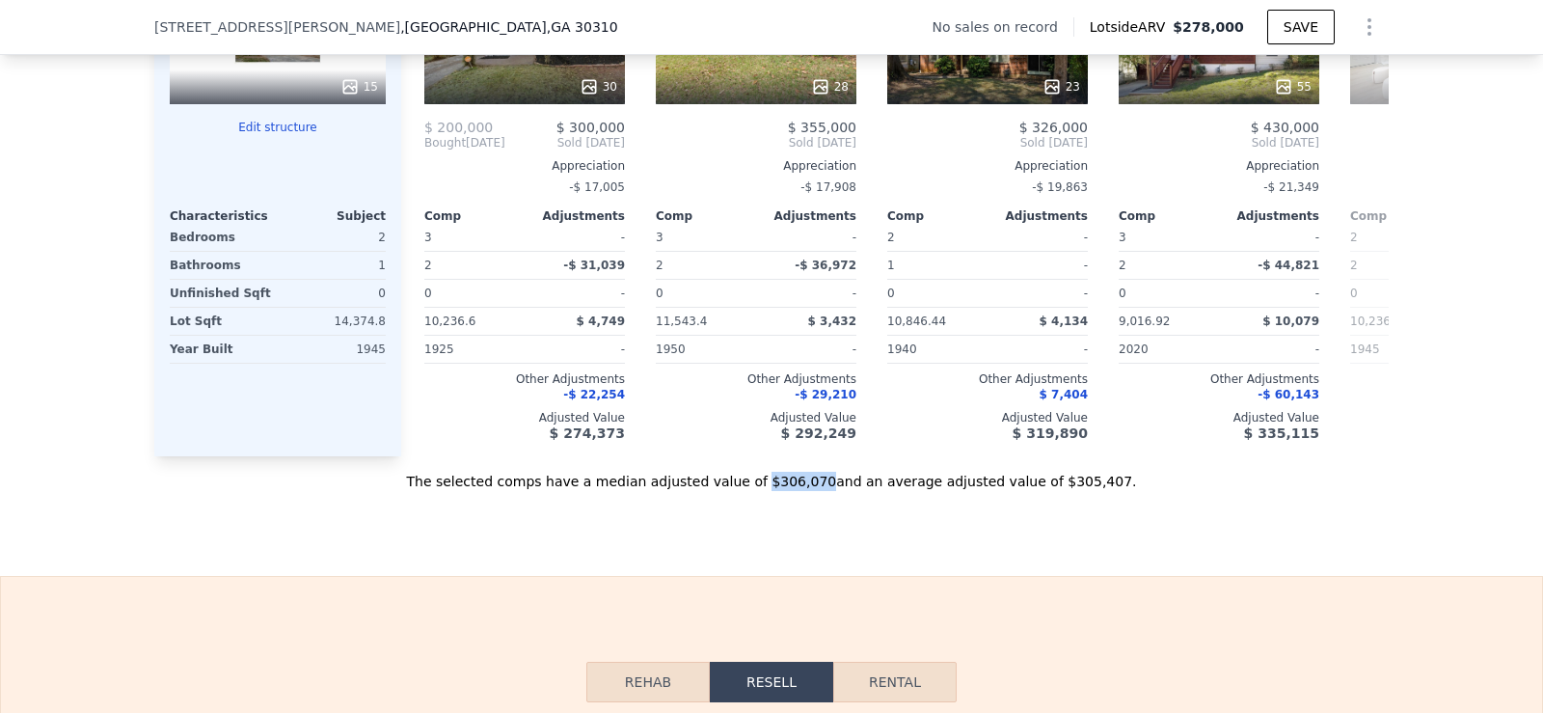
drag, startPoint x: 764, startPoint y: 507, endPoint x: 814, endPoint y: 513, distance: 50.5
click at [814, 491] on div "The selected comps have a median adjusted value of $306,070 and an average adju…" at bounding box center [771, 473] width 1235 height 35
copy div "$306,070"
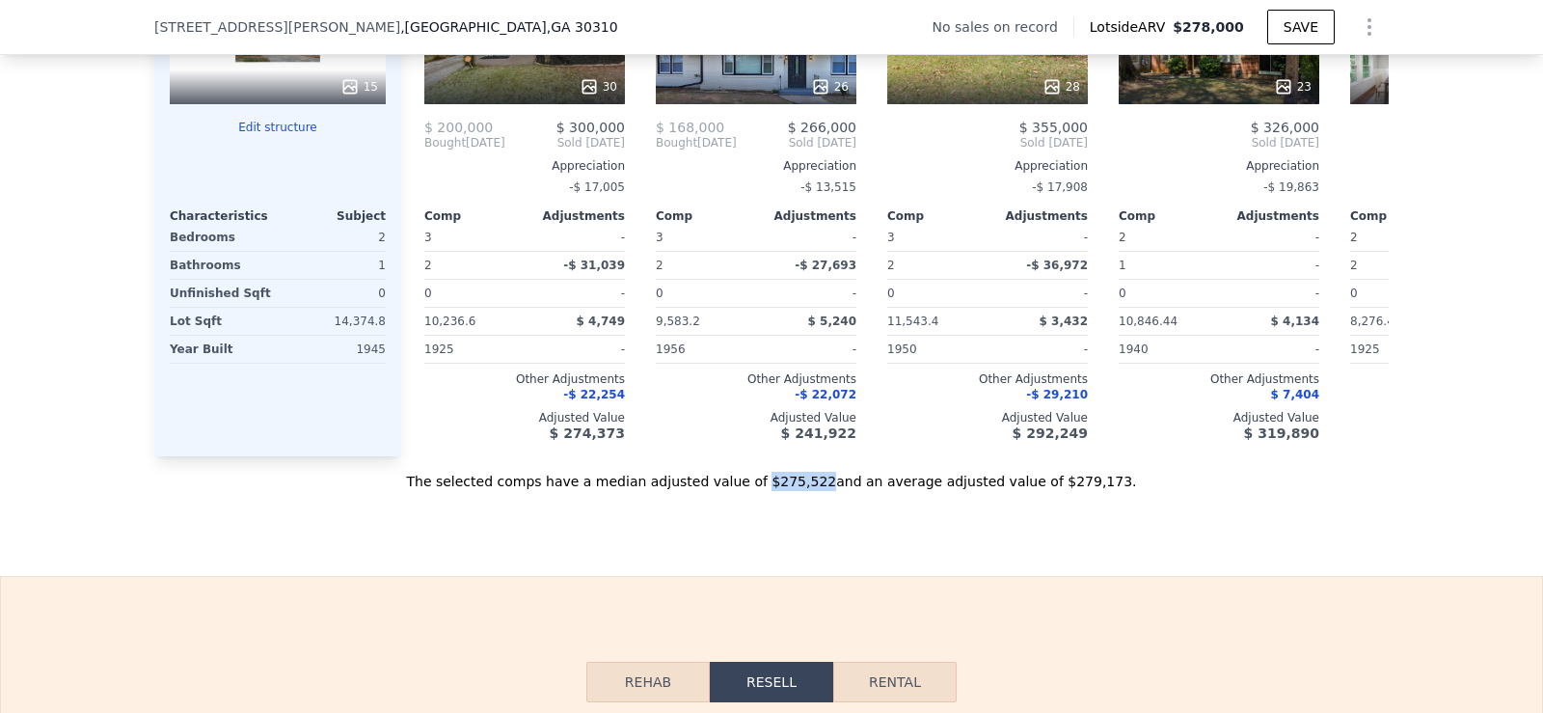
checkbox input "true"
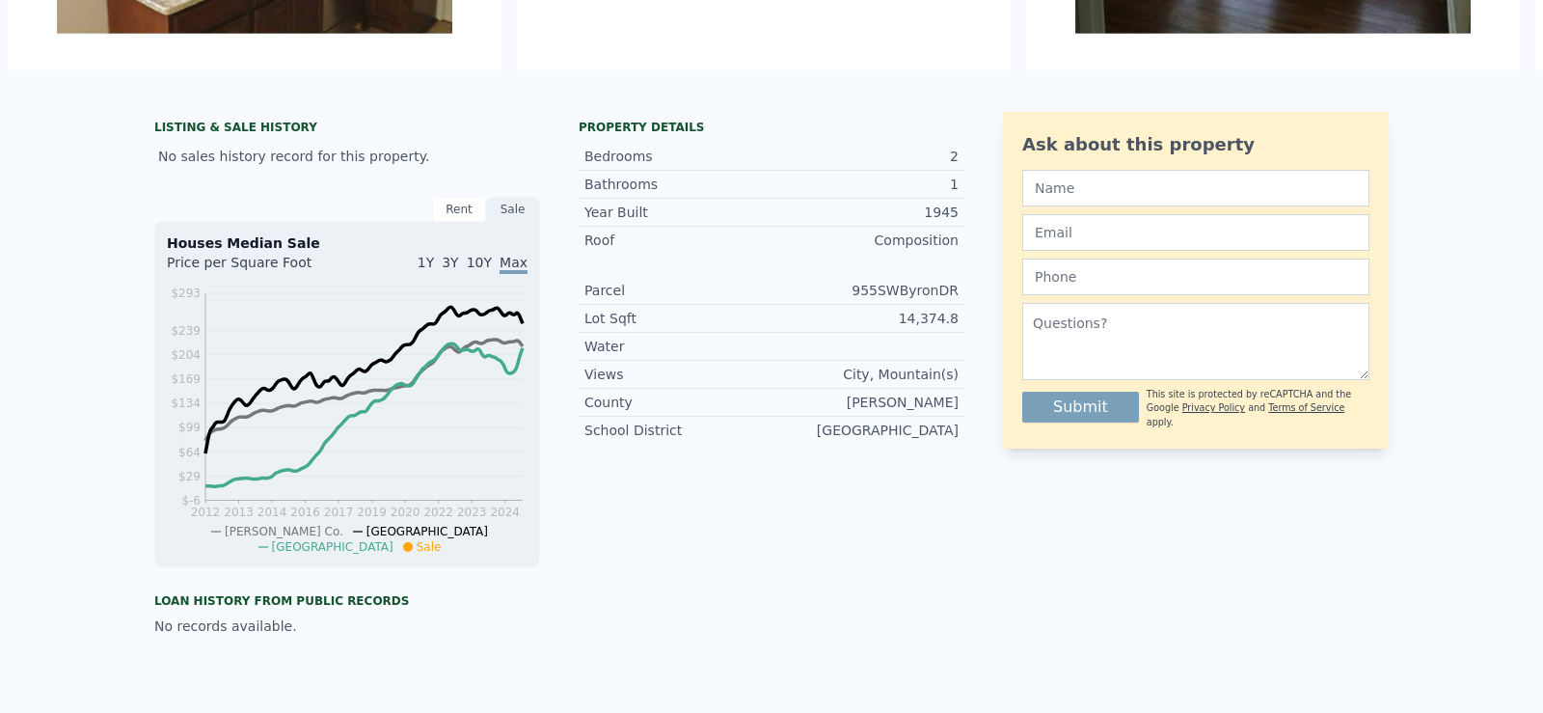
scroll to position [7, 0]
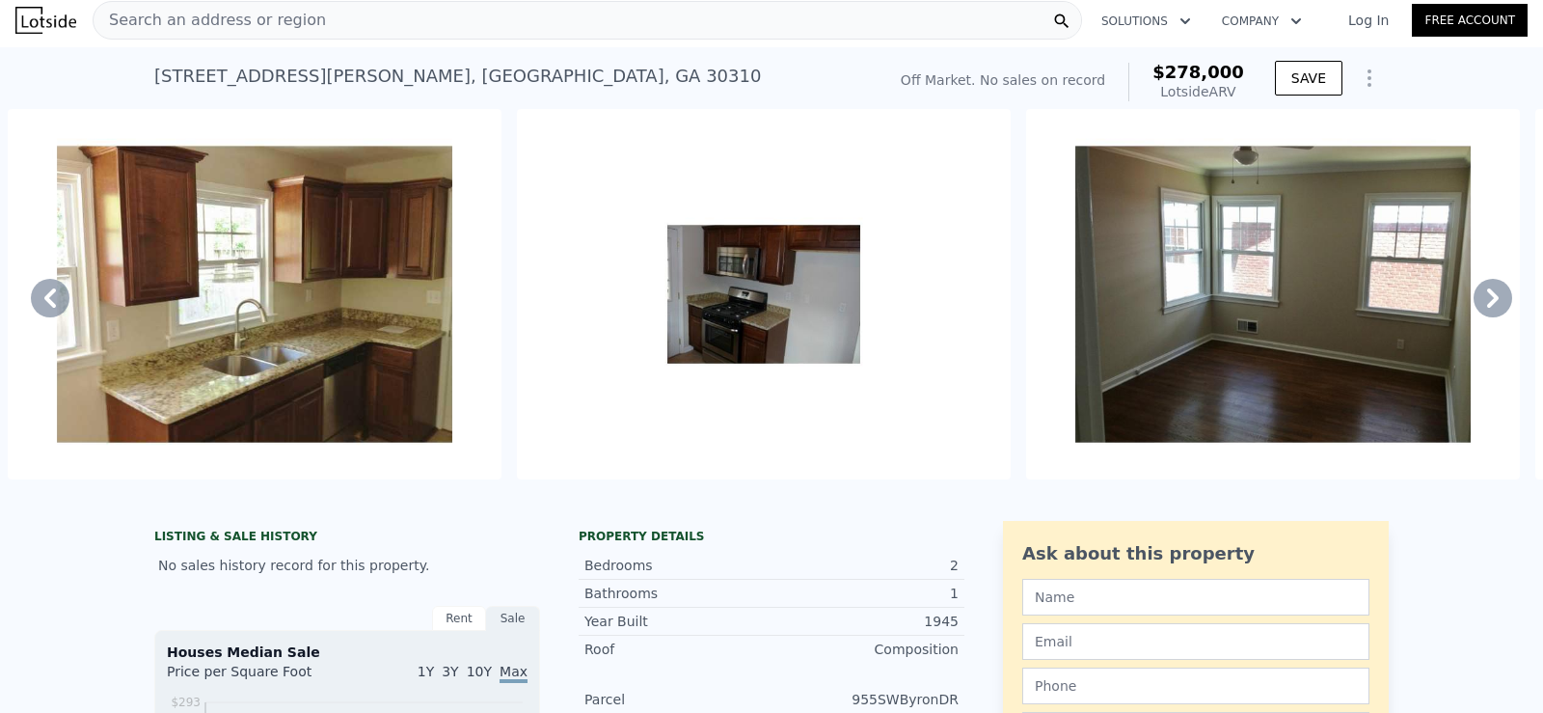
click at [341, 11] on div "Search an address or region" at bounding box center [588, 20] width 990 height 39
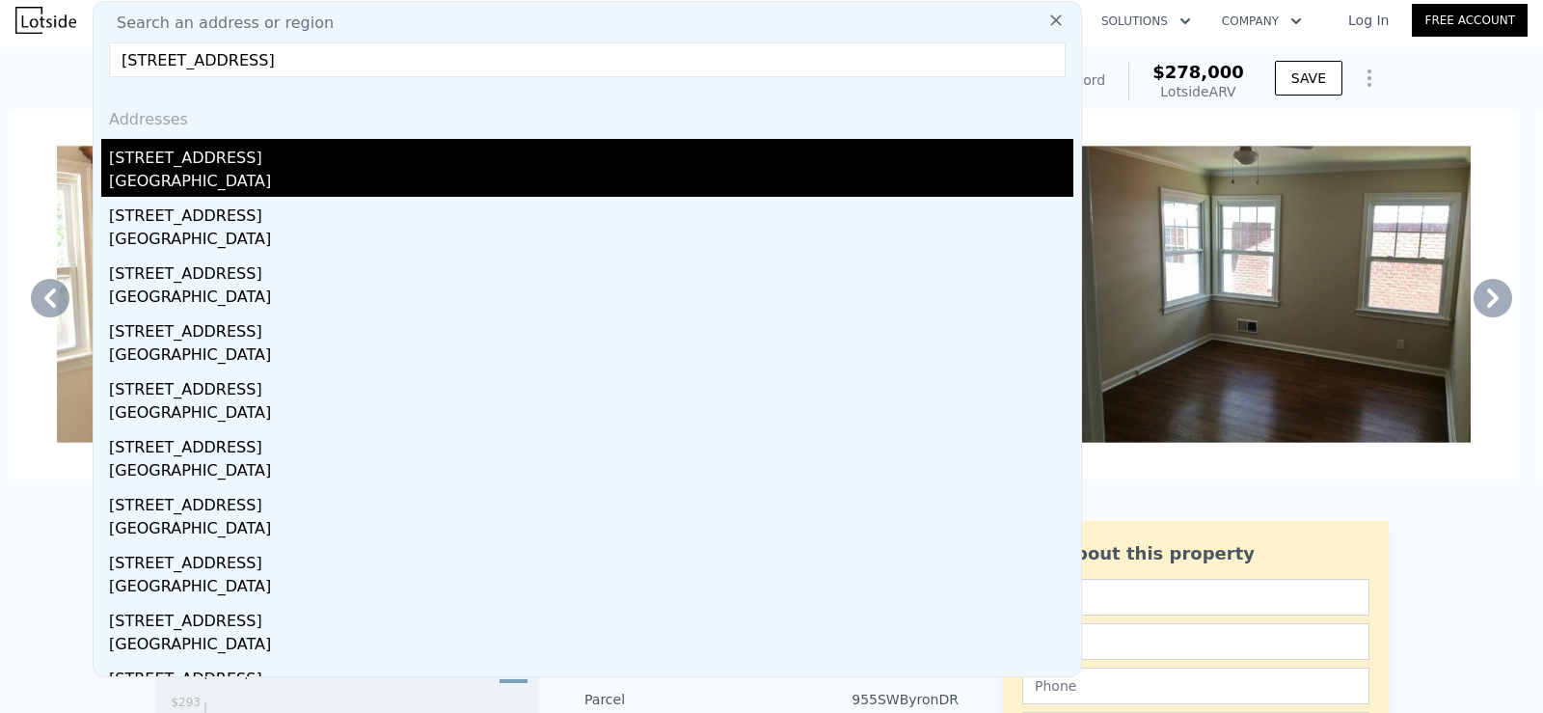
type input "[STREET_ADDRESS]"
click at [935, 181] on div "[GEOGRAPHIC_DATA]" at bounding box center [591, 183] width 964 height 27
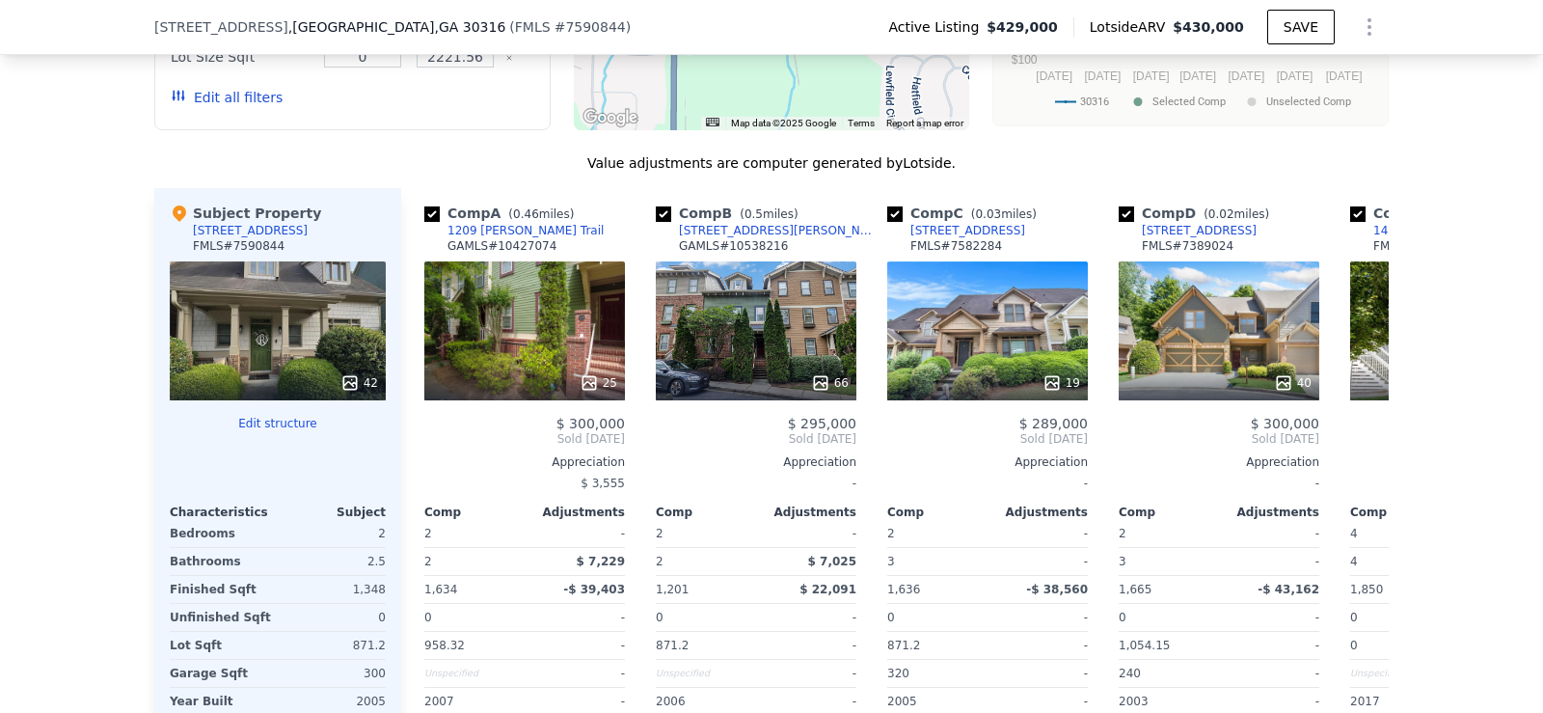
scroll to position [1945, 0]
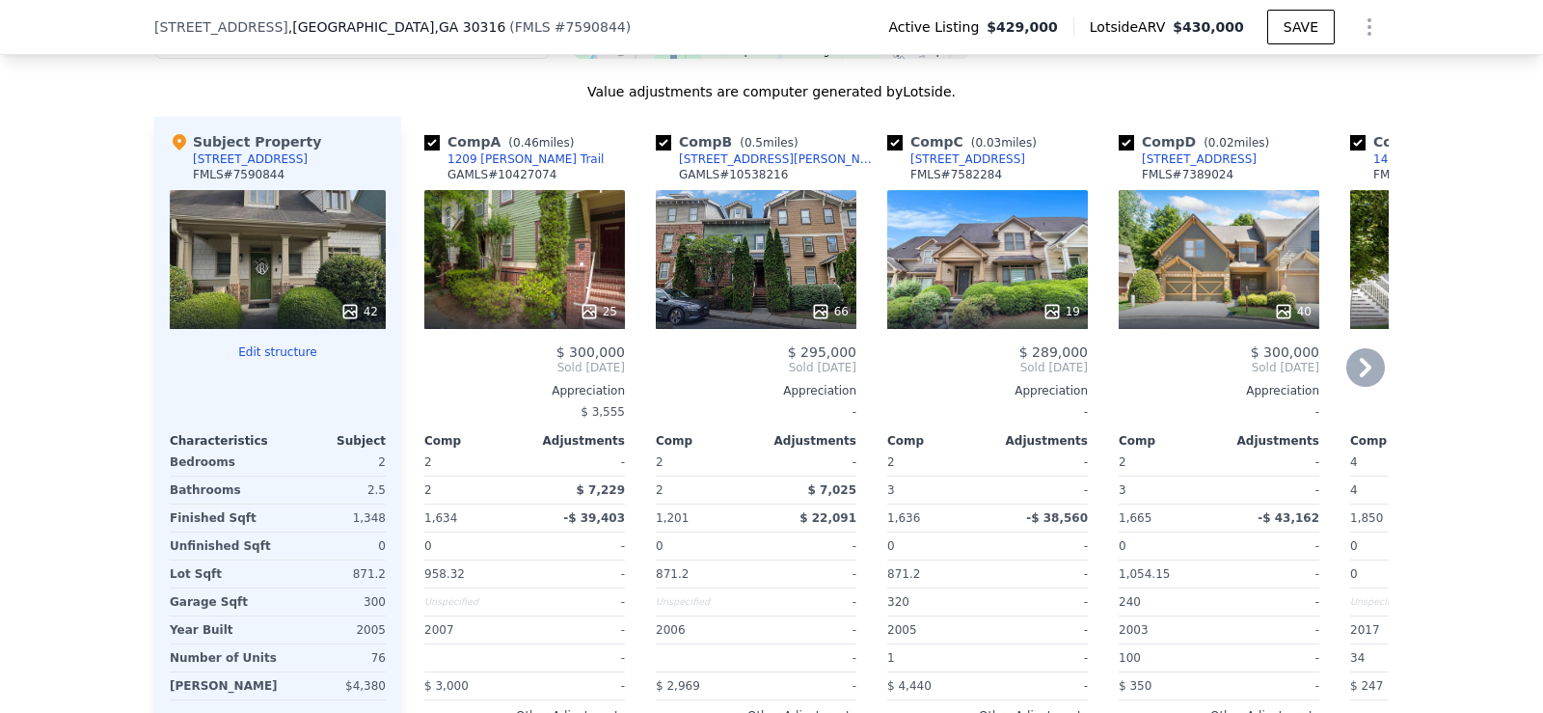
click at [424, 150] on input "checkbox" at bounding box center [431, 142] width 15 height 15
checkbox input "false"
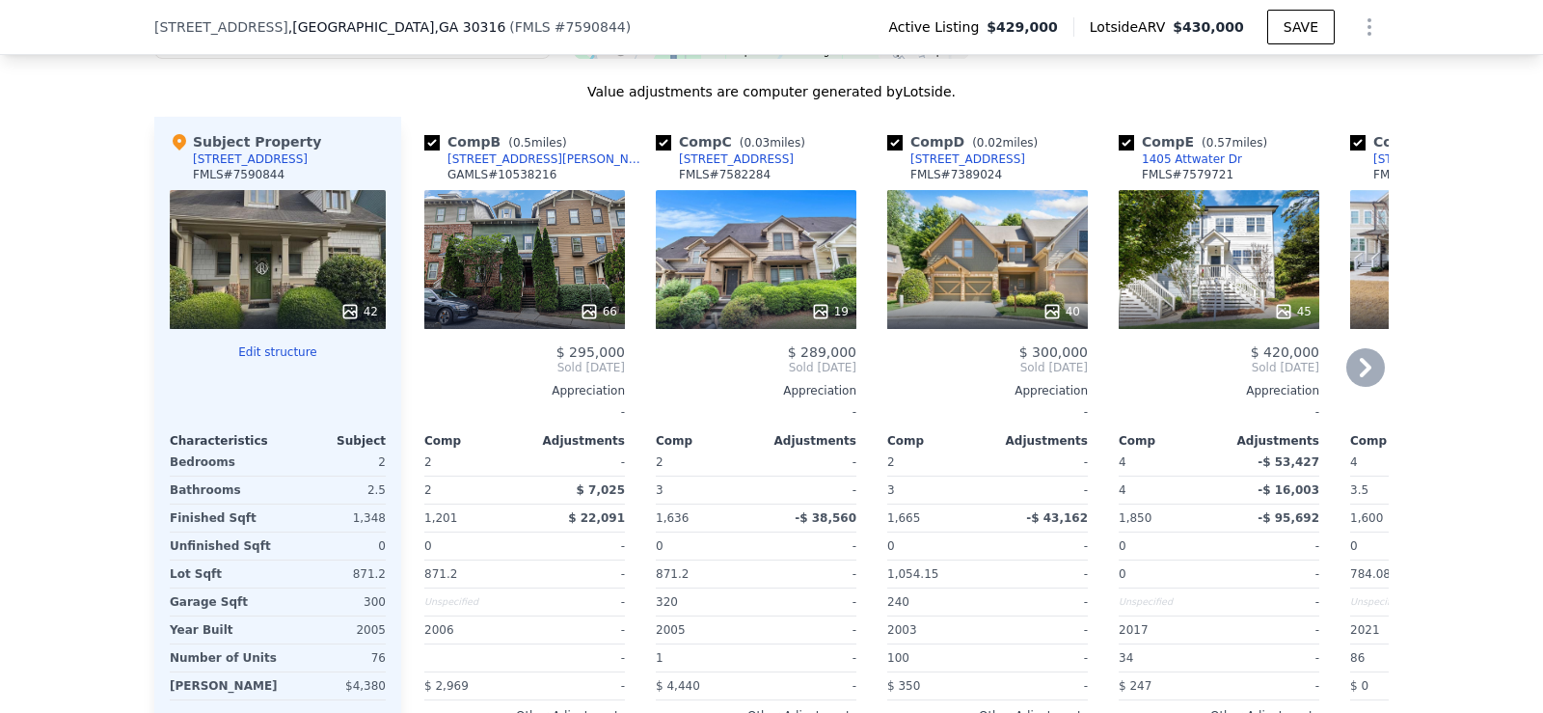
click at [424, 150] on input "checkbox" at bounding box center [431, 142] width 15 height 15
checkbox input "false"
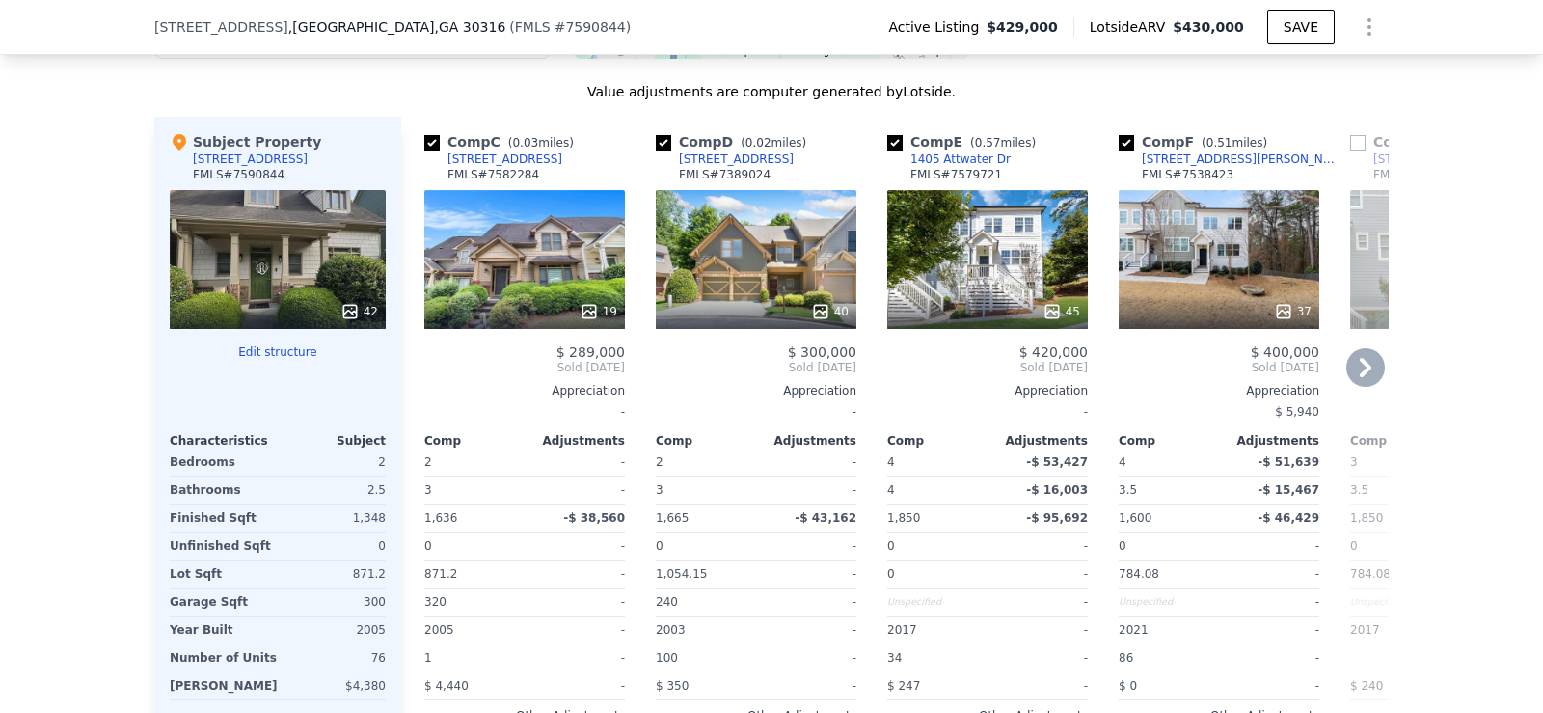
click at [428, 150] on input "checkbox" at bounding box center [431, 142] width 15 height 15
checkbox input "false"
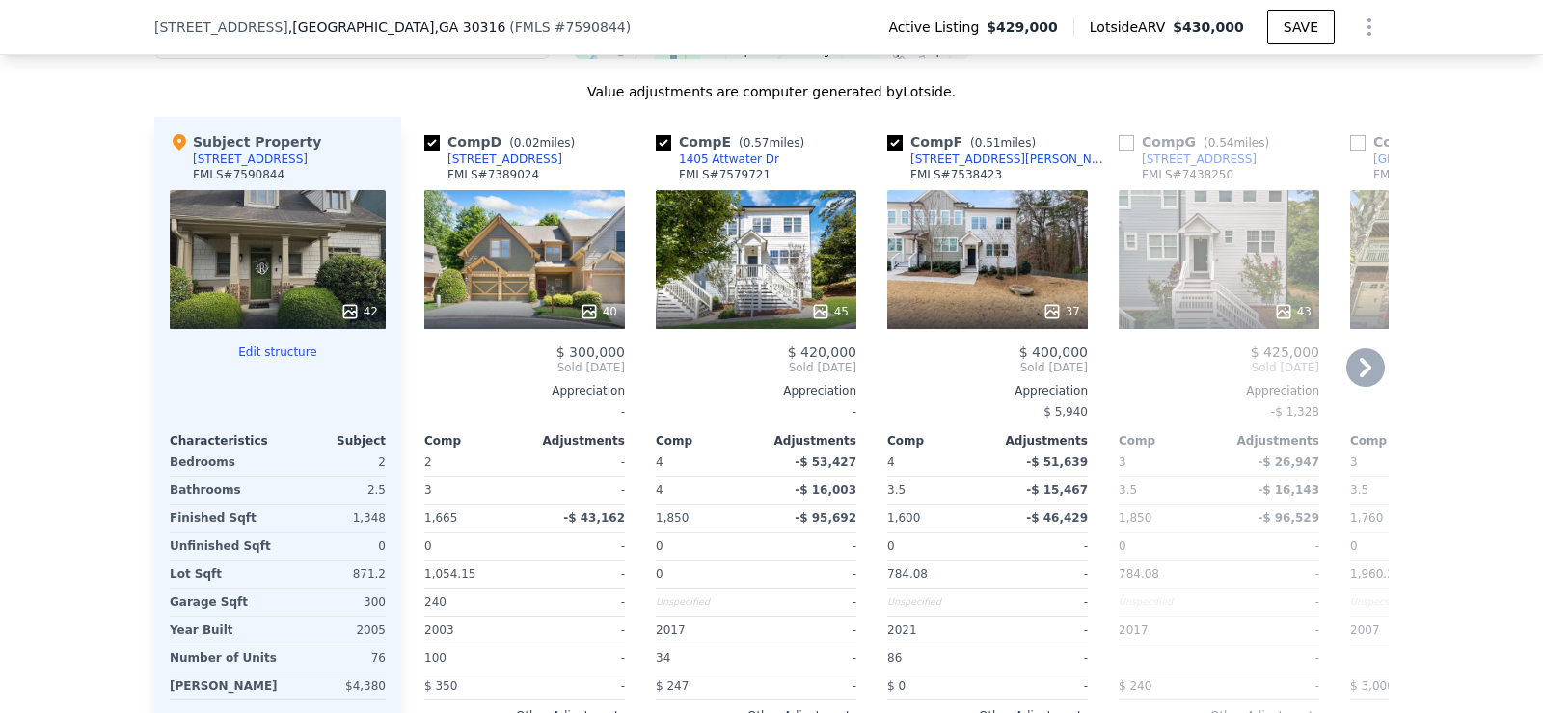
click at [424, 150] on input "checkbox" at bounding box center [431, 142] width 15 height 15
checkbox input "false"
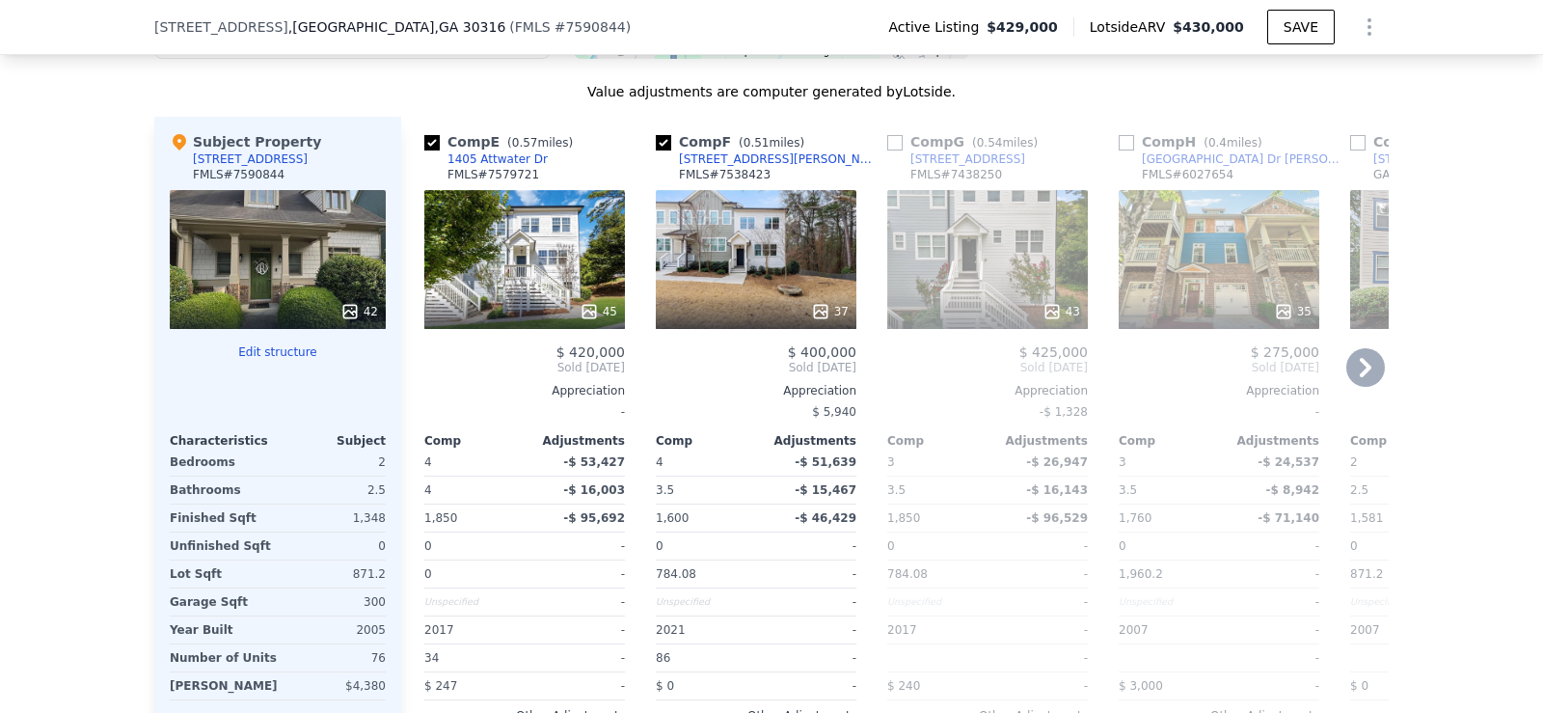
click at [656, 150] on input "checkbox" at bounding box center [663, 142] width 15 height 15
checkbox input "false"
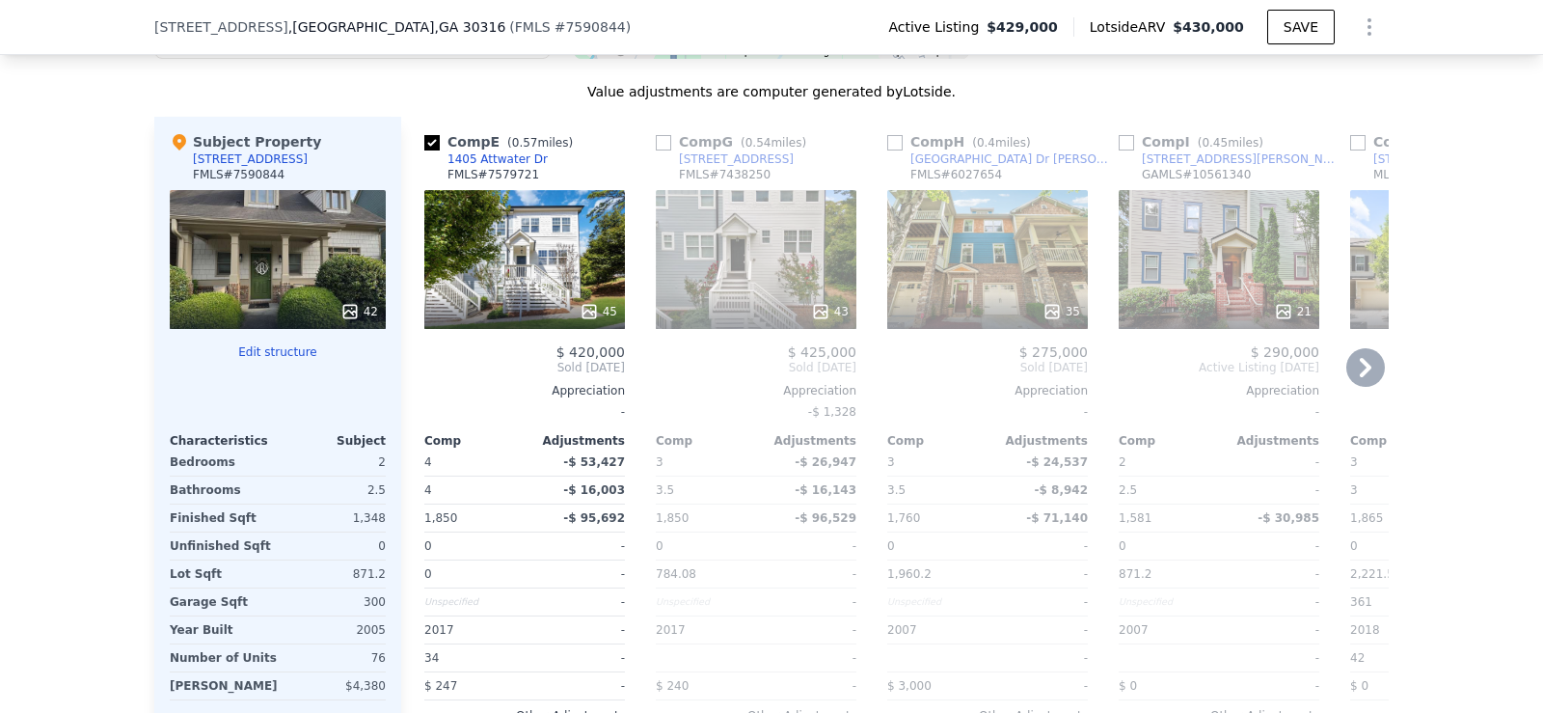
click at [1359, 365] on icon at bounding box center [1365, 367] width 39 height 39
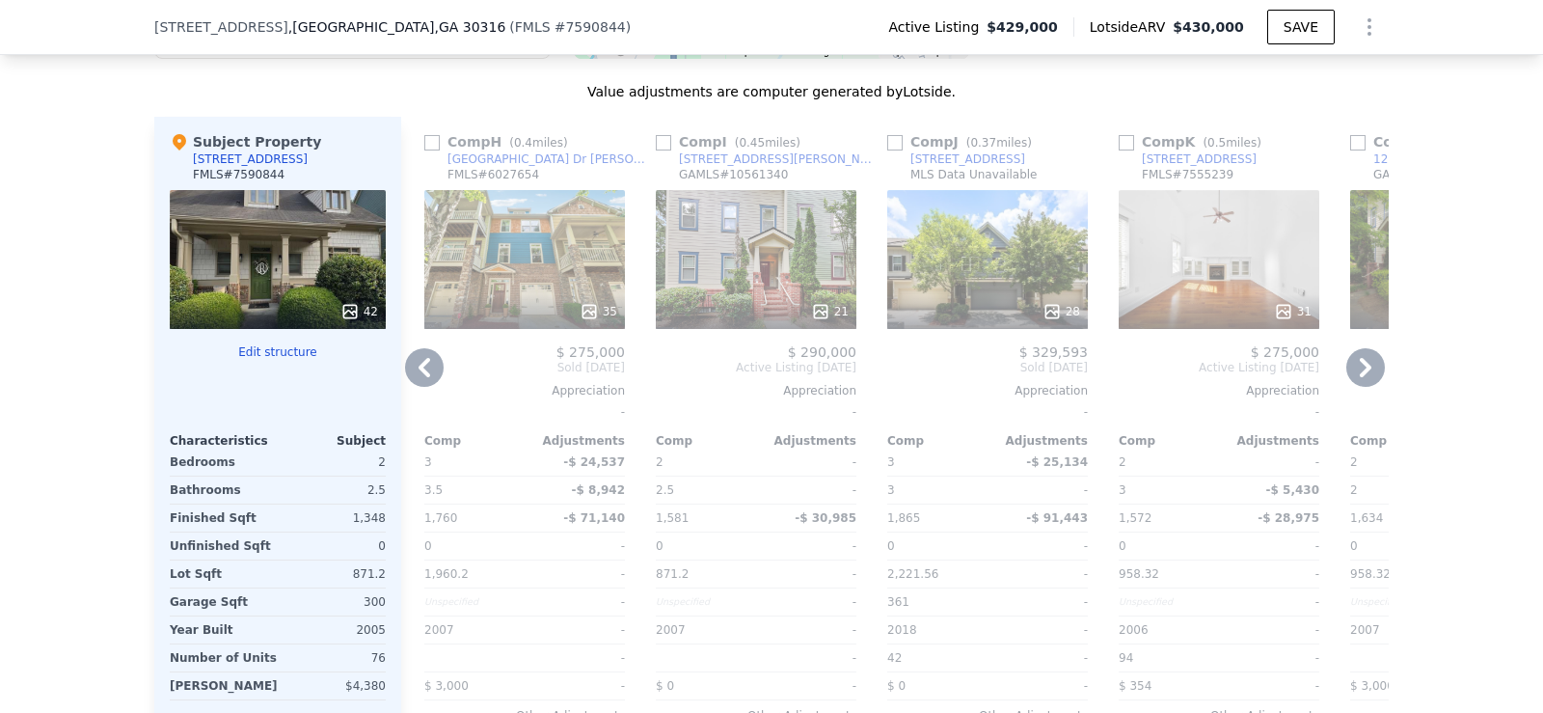
click at [1359, 365] on icon at bounding box center [1365, 367] width 39 height 39
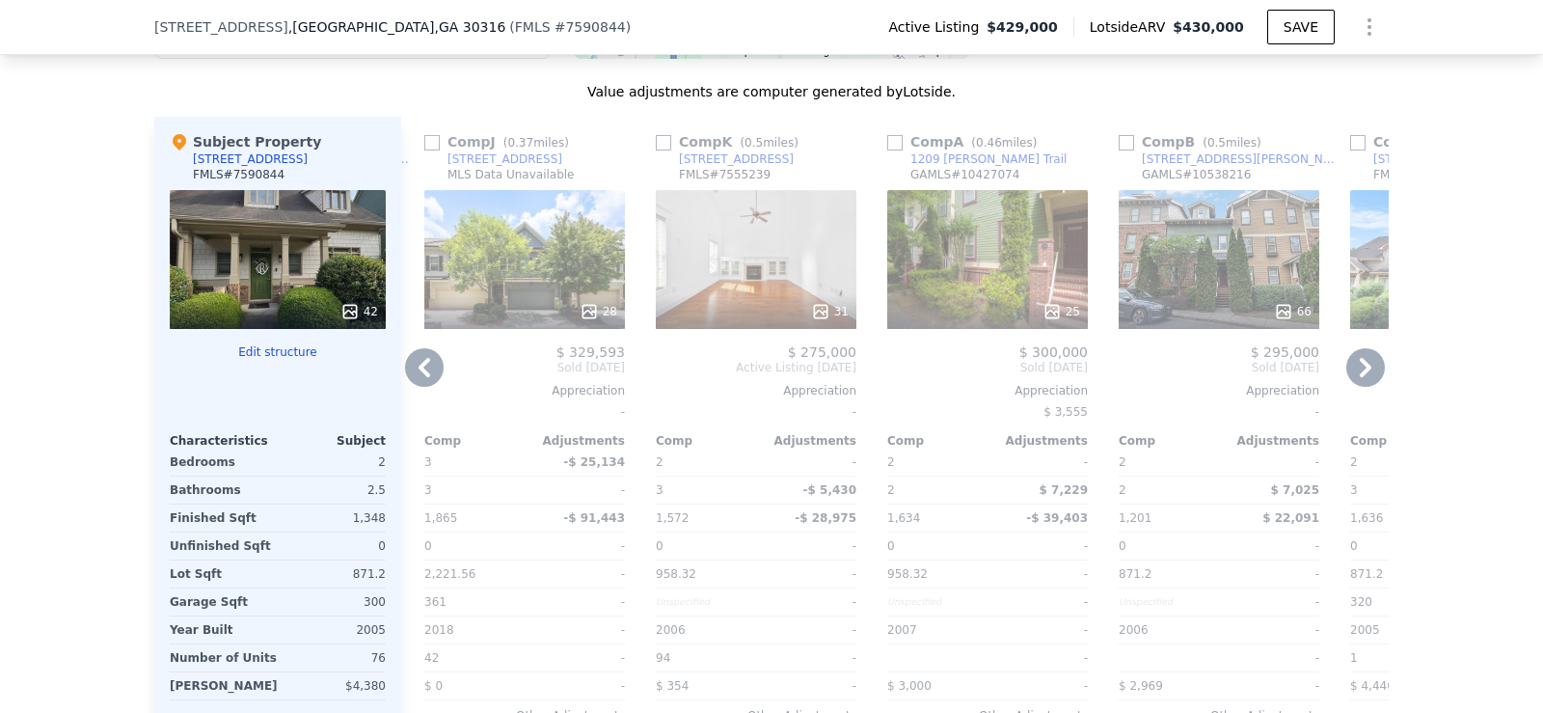
click at [1359, 365] on icon at bounding box center [1365, 367] width 39 height 39
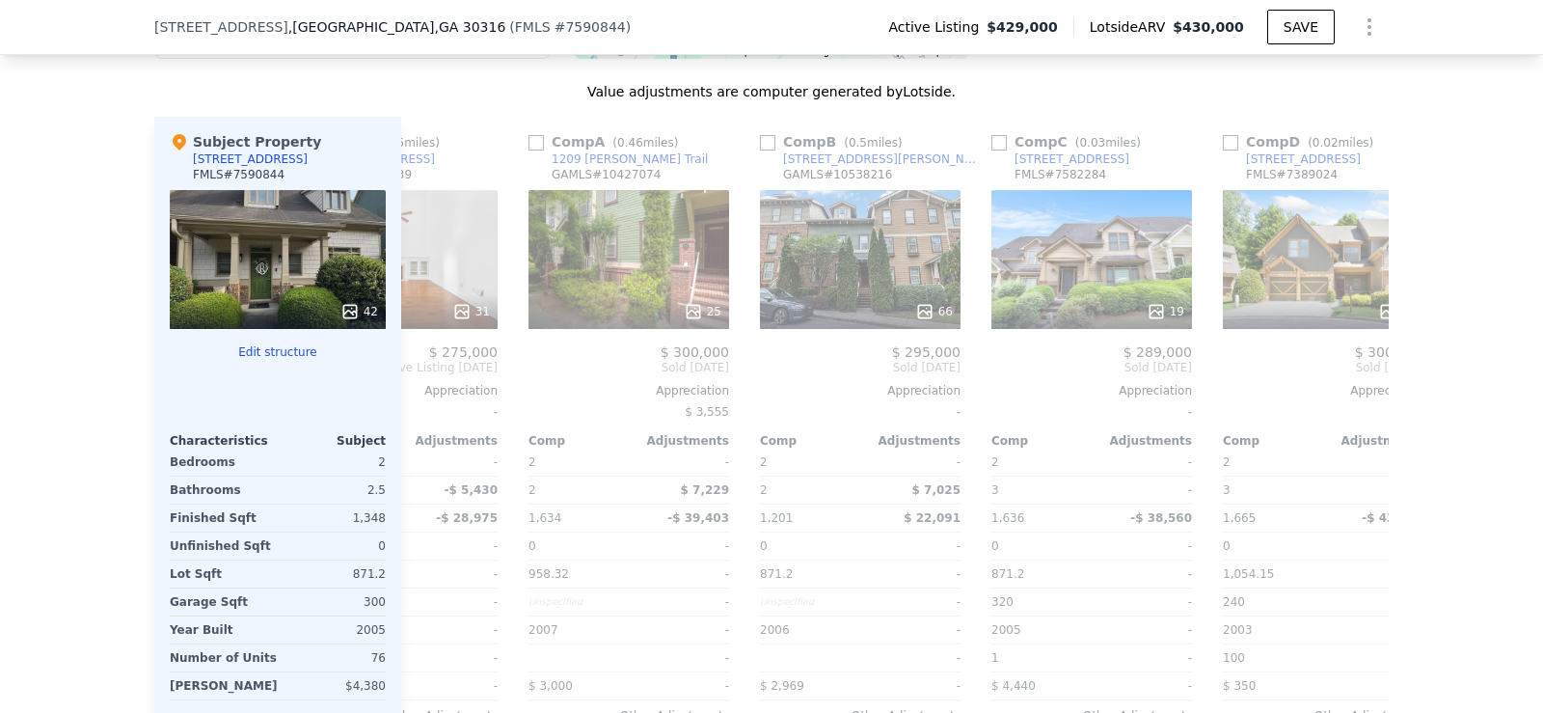
scroll to position [0, 1389]
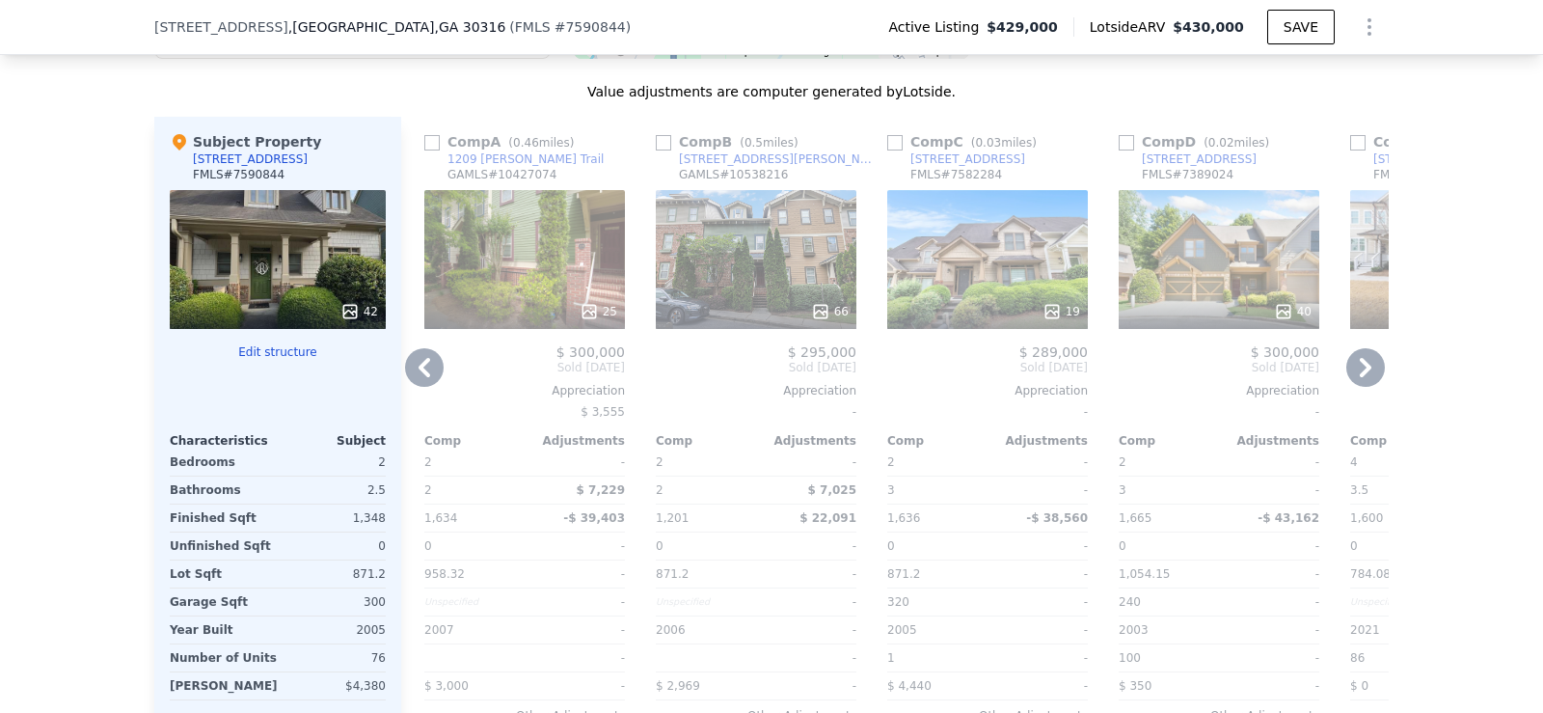
click at [1359, 365] on icon at bounding box center [1365, 367] width 39 height 39
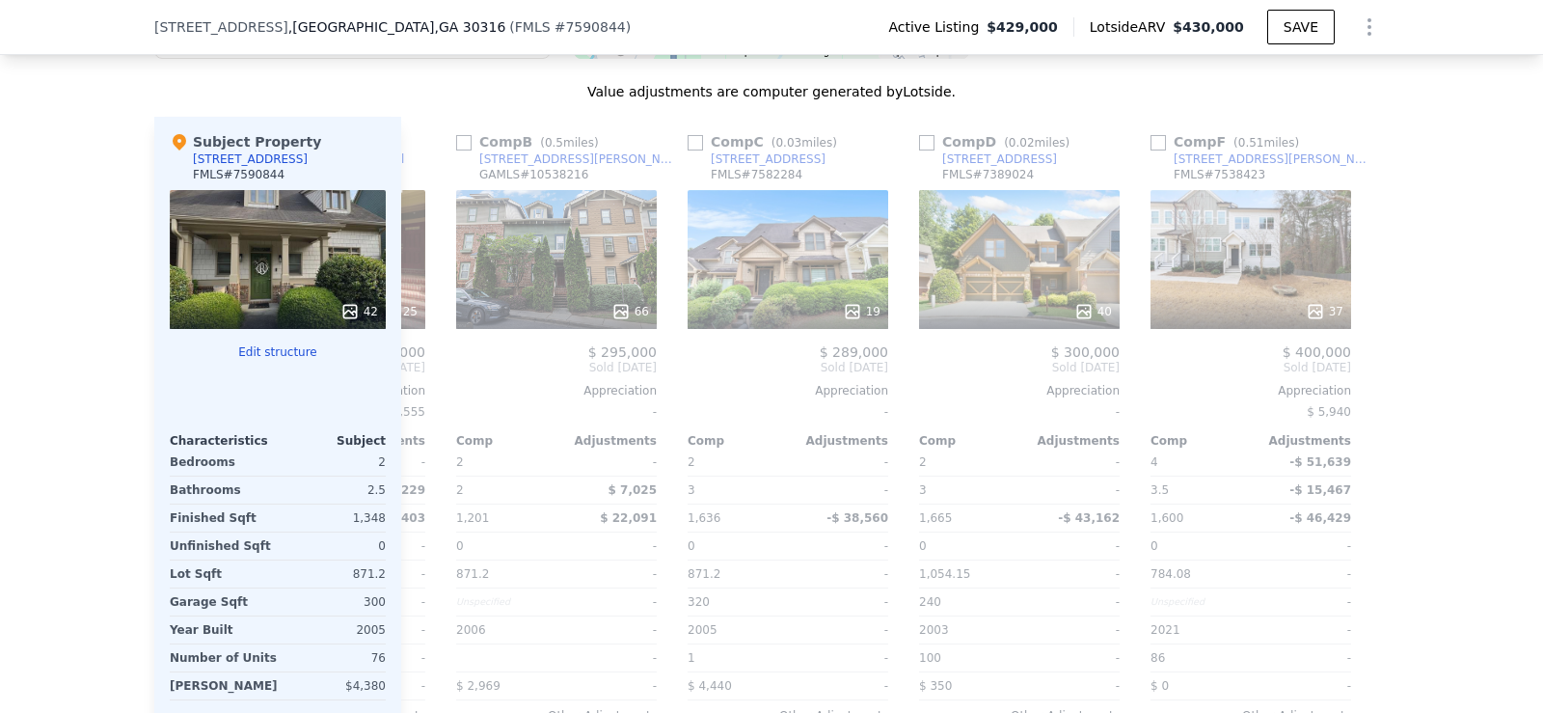
scroll to position [0, 1605]
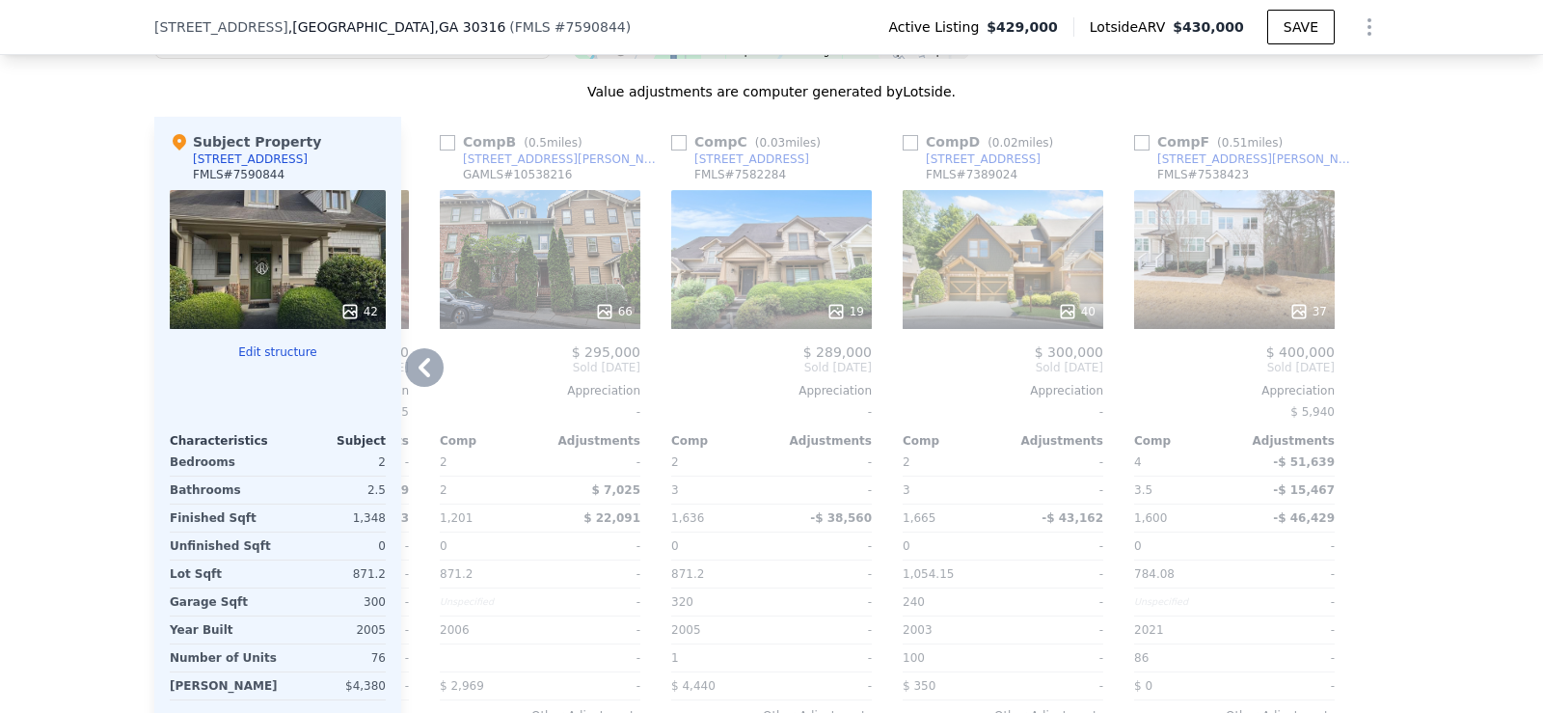
click at [1137, 150] on input "checkbox" at bounding box center [1141, 142] width 15 height 15
checkbox input "true"
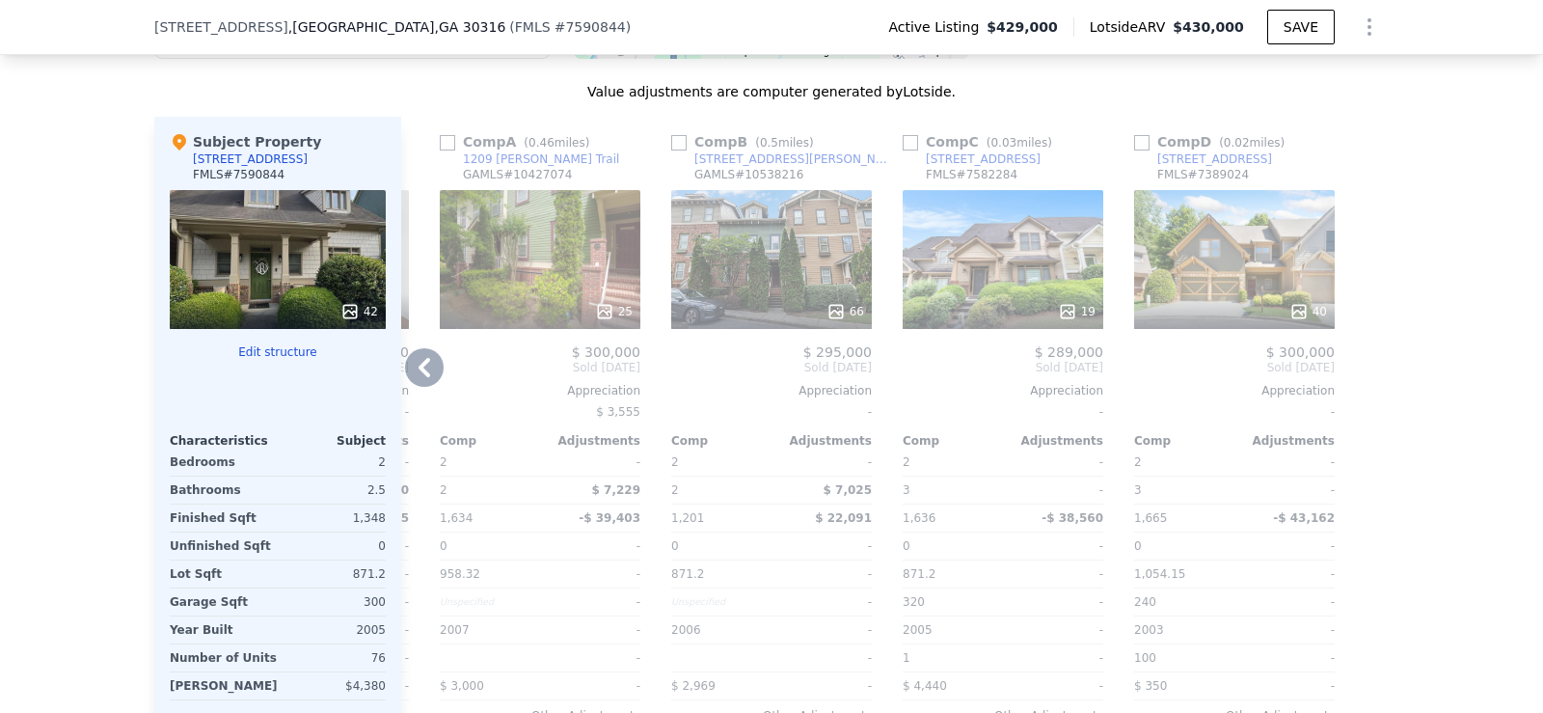
click at [1139, 150] on input "checkbox" at bounding box center [1141, 142] width 15 height 15
checkbox input "true"
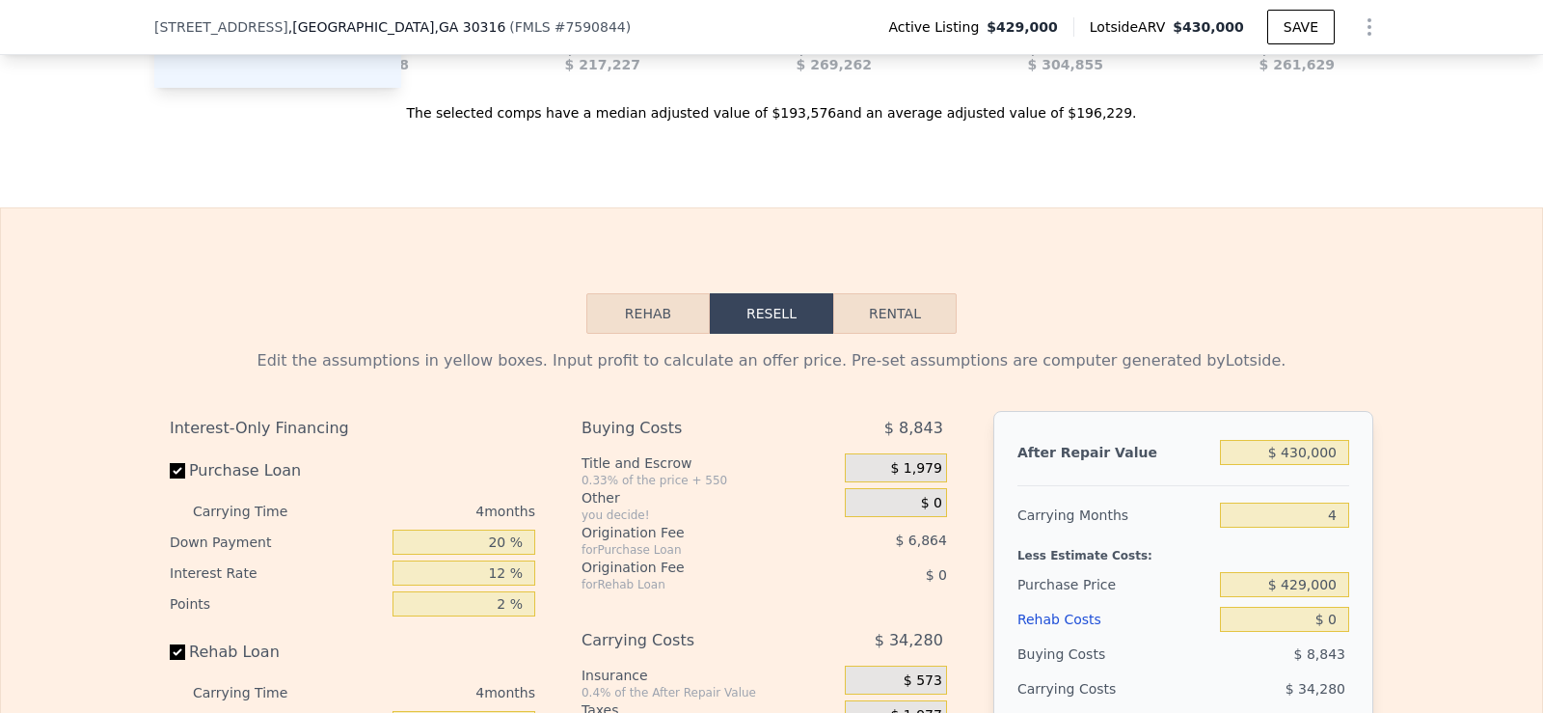
scroll to position [2547, 0]
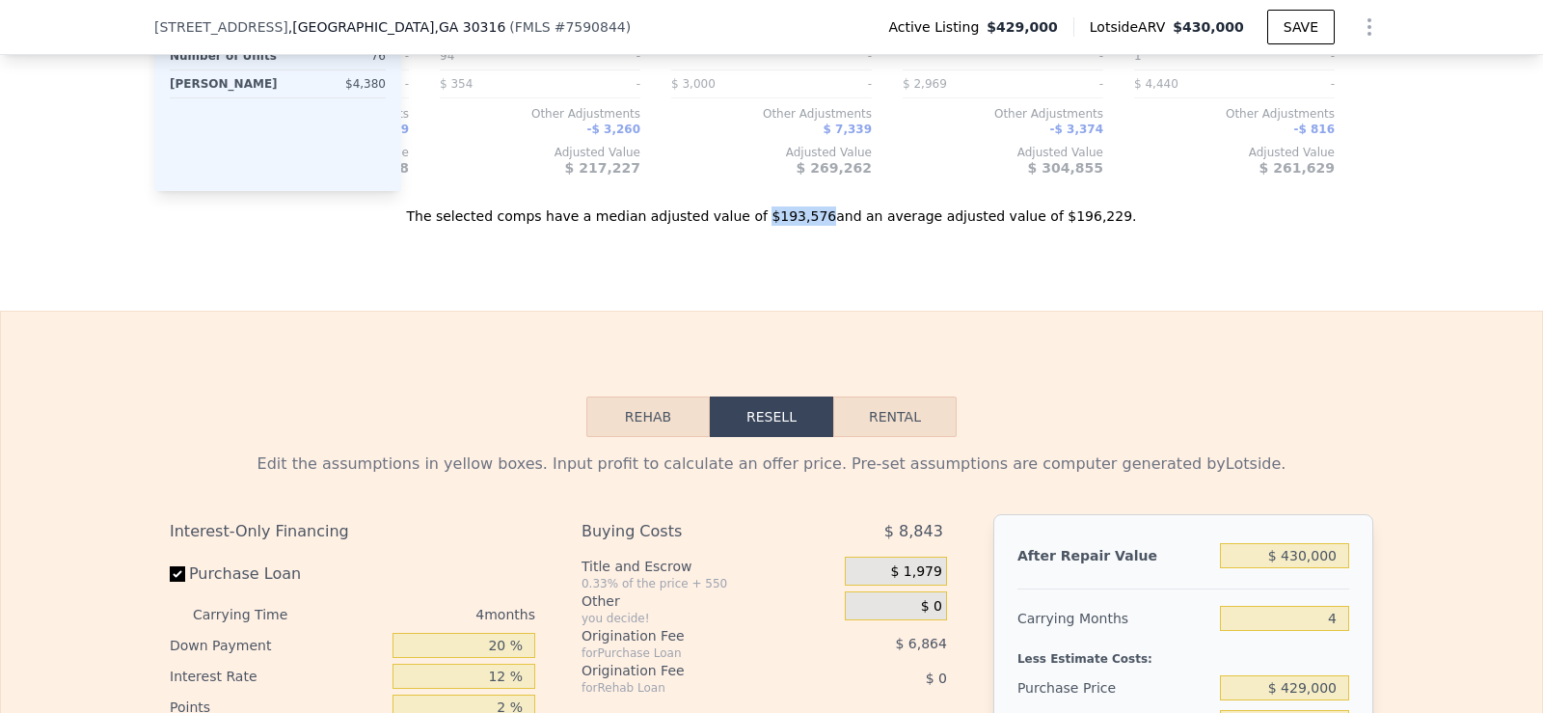
drag, startPoint x: 769, startPoint y: 243, endPoint x: 814, endPoint y: 244, distance: 45.3
click at [814, 226] on div "The selected comps have a median adjusted value of $193,576 and an average adju…" at bounding box center [771, 208] width 1235 height 35
copy div "$193,576"
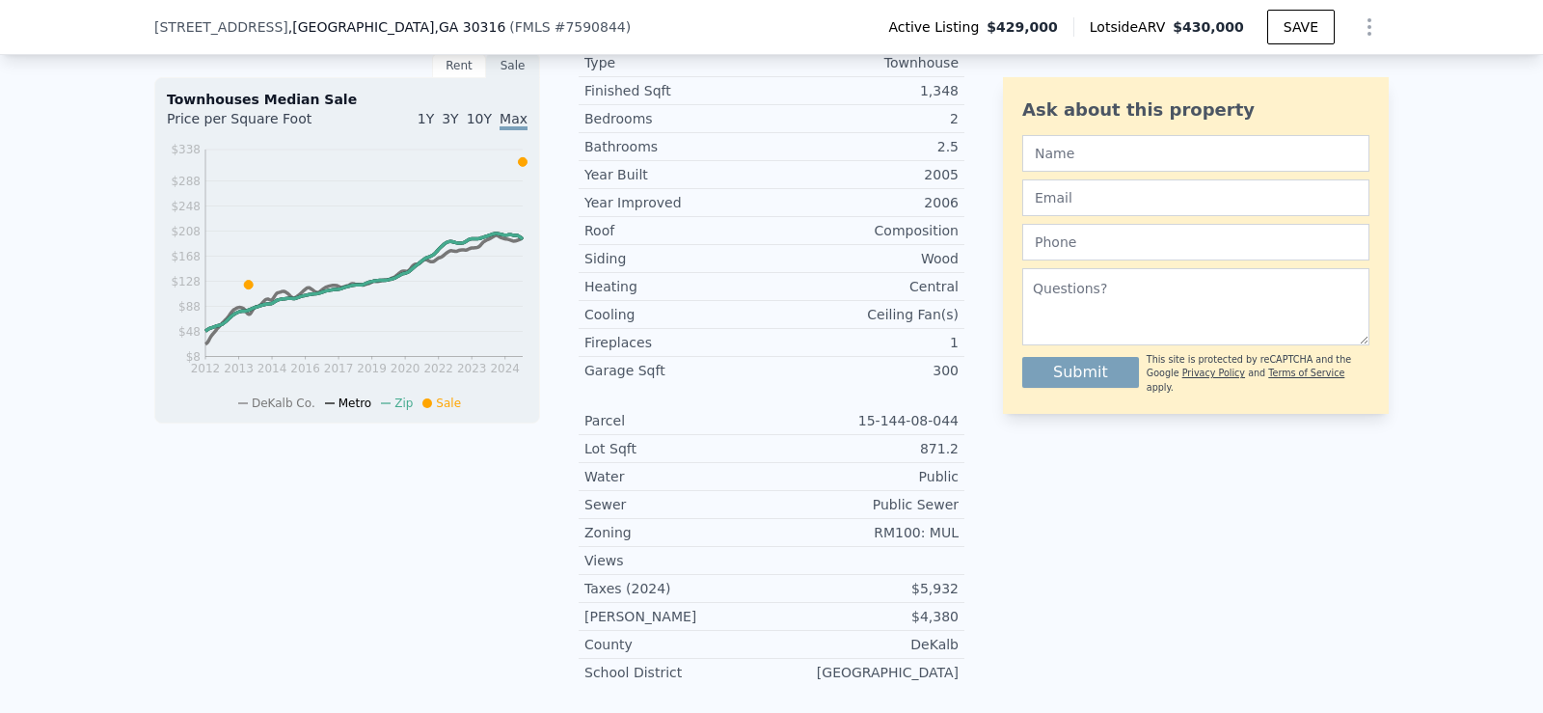
scroll to position [0, 0]
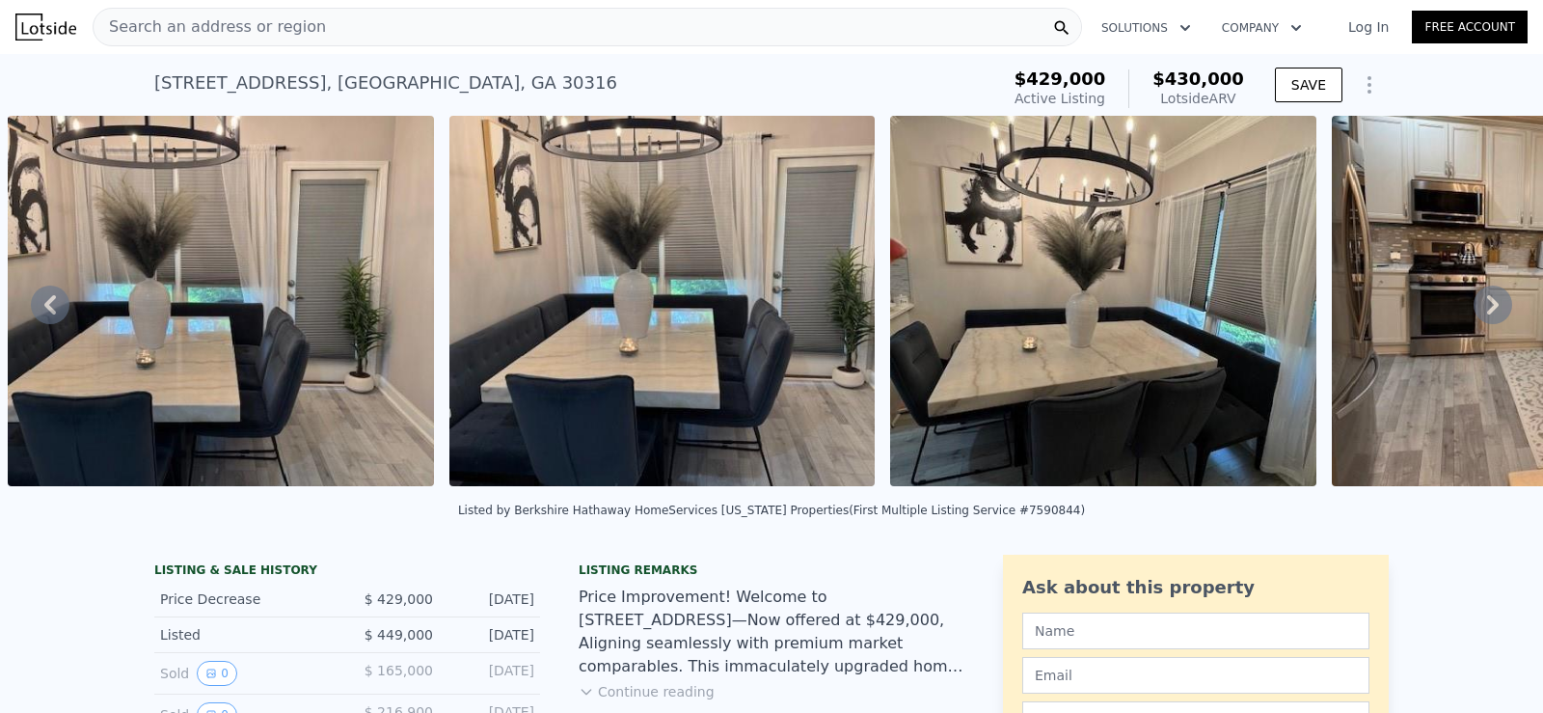
click at [391, 17] on div "Search an address or region" at bounding box center [588, 27] width 990 height 39
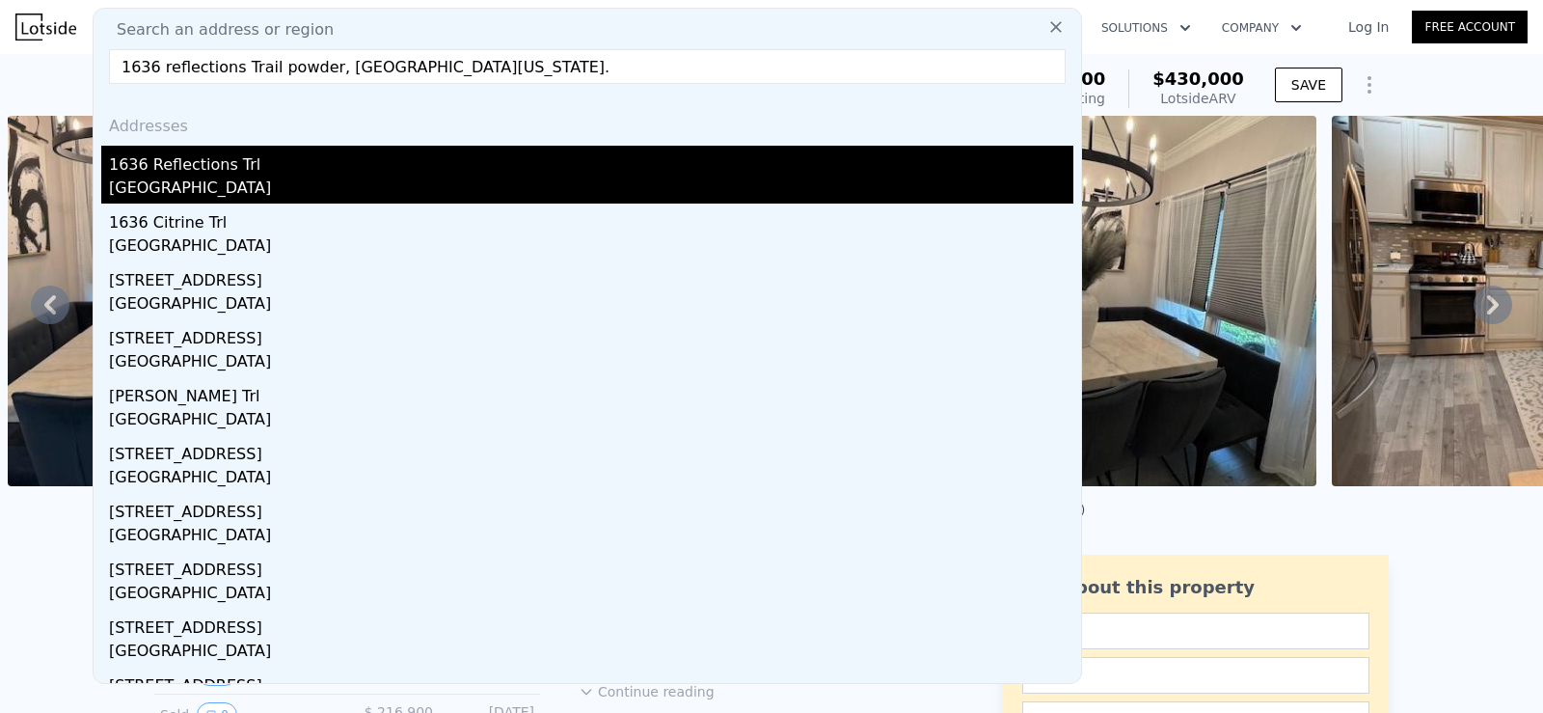
type input "1636 reflections Trail powder, [GEOGRAPHIC_DATA][US_STATE]."
click at [232, 164] on div "1636 Reflections Trl" at bounding box center [591, 161] width 964 height 31
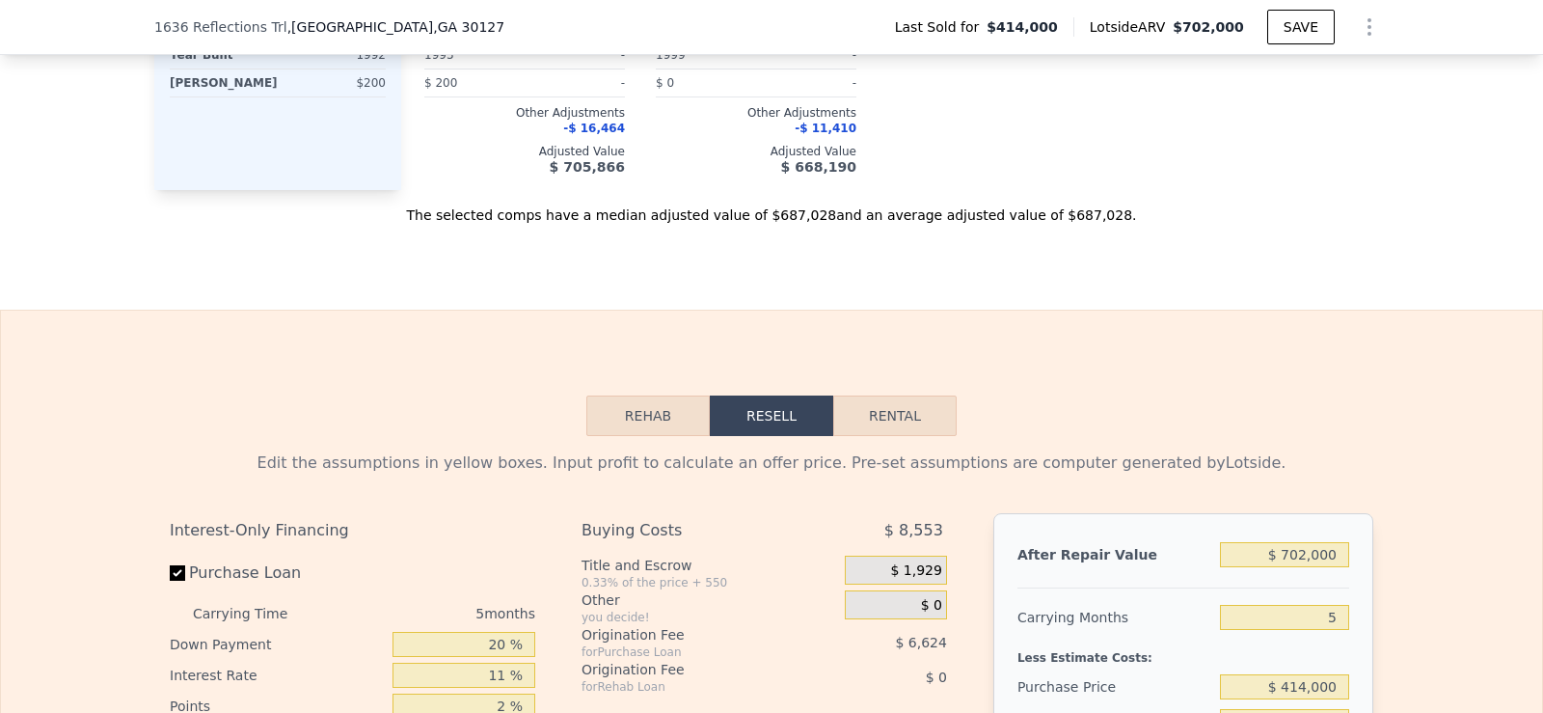
scroll to position [2349, 0]
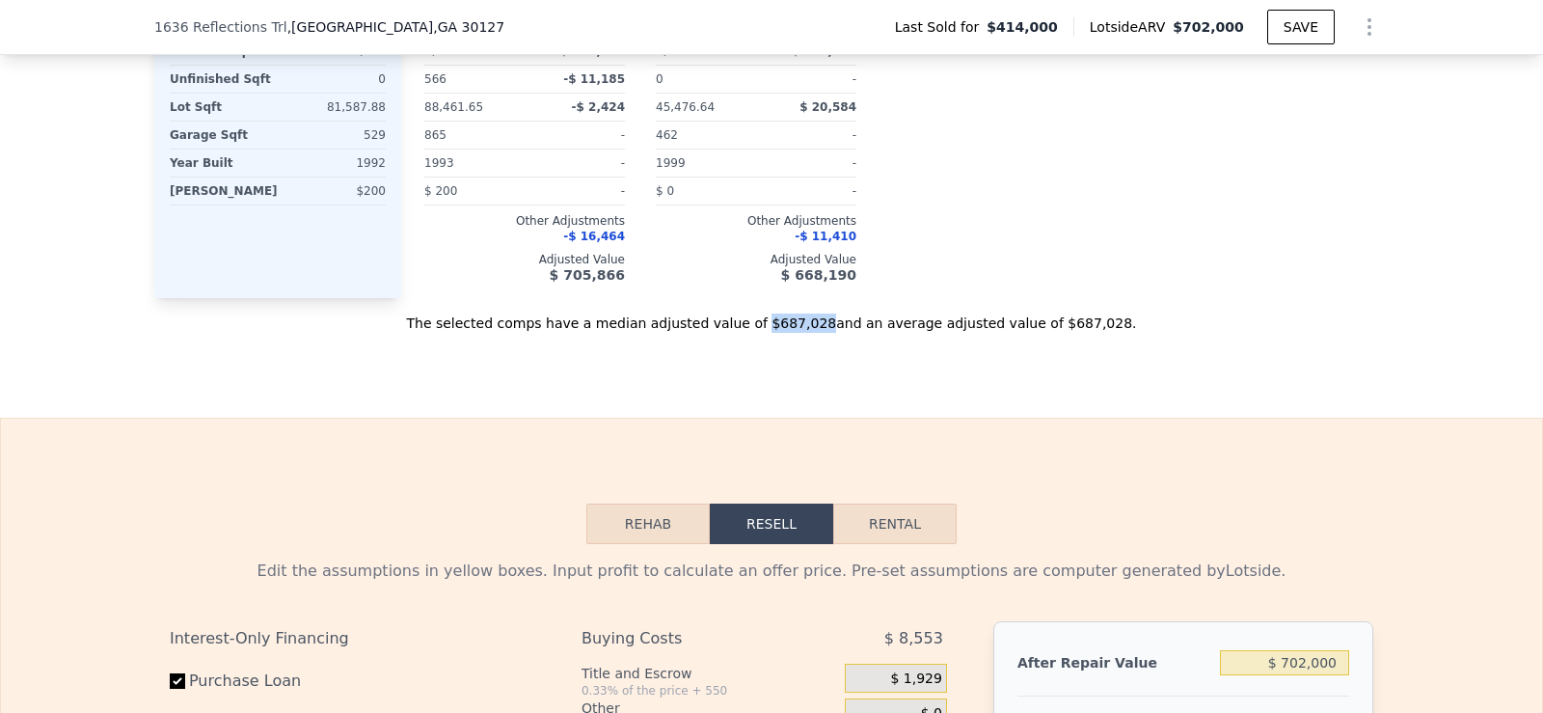
drag, startPoint x: 766, startPoint y: 337, endPoint x: 814, endPoint y: 344, distance: 48.8
click at [814, 333] on div "The selected comps have a median adjusted value of $687,028 and an average adju…" at bounding box center [771, 315] width 1235 height 35
copy div "$687,028"
